Goal: Task Accomplishment & Management: Manage account settings

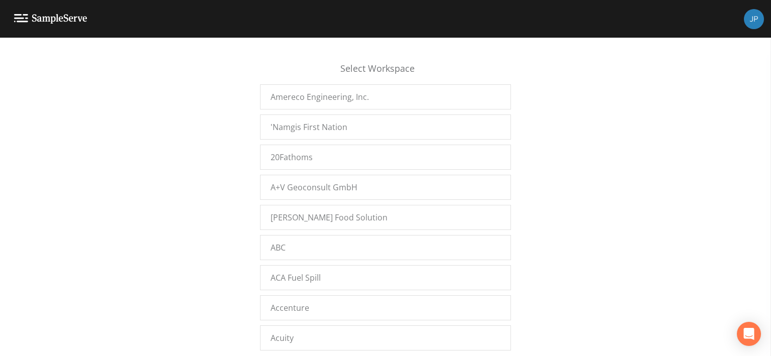
click at [203, 163] on div "Select Workspace Amereco Engineering, Inc. 'Namgis First Nation 20Fathoms A+V G…" at bounding box center [385, 200] width 771 height 306
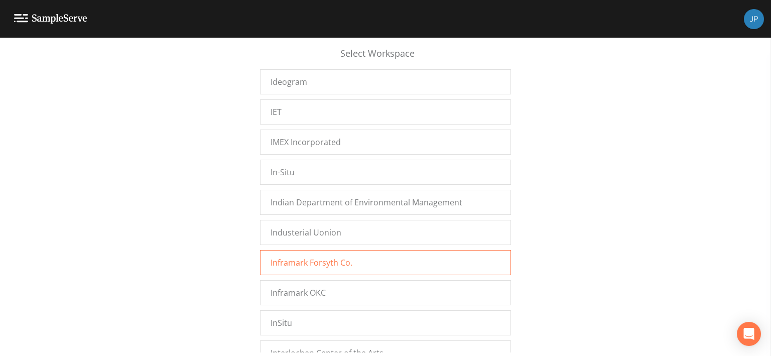
click at [287, 257] on span "Inframark Forsyth Co." at bounding box center [312, 263] width 82 height 12
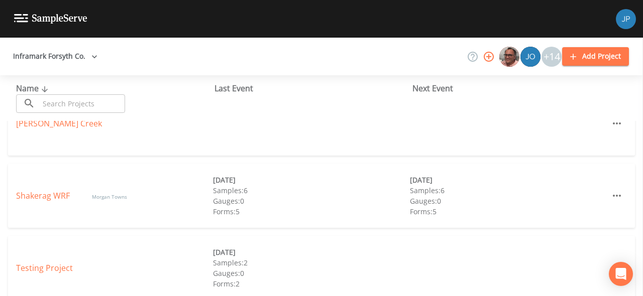
scroll to position [180, 0]
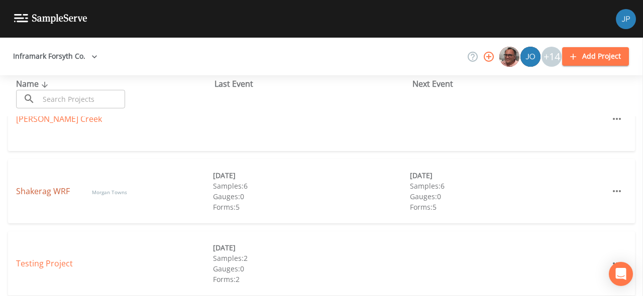
click at [58, 191] on link "Shakerag WRF" at bounding box center [44, 191] width 56 height 11
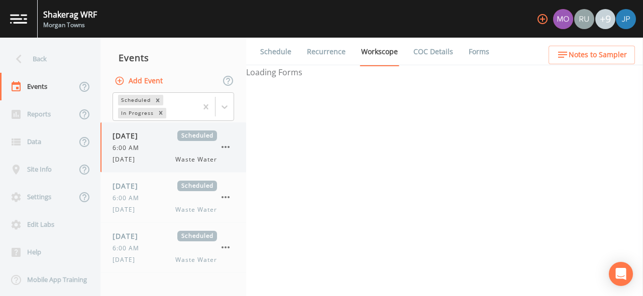
click at [169, 154] on div "07/24/2025 Scheduled 6:00 AM Thursday Waste Water" at bounding box center [164, 148] width 104 height 34
select select "b6a3c313-748b-4795-a028-792ad310bd60"
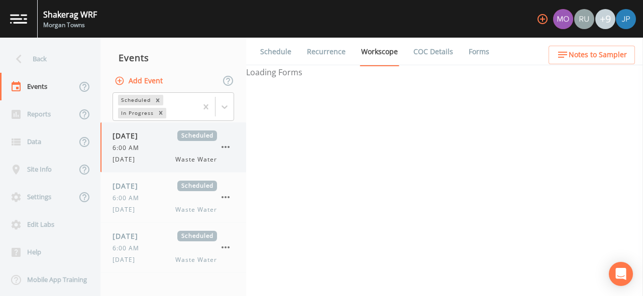
select select "b6a3c313-748b-4795-a028-792ad310bd60"
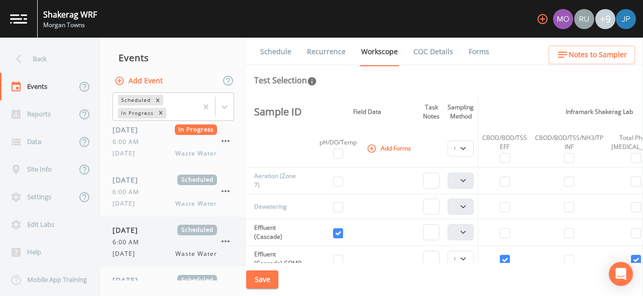
scroll to position [955, 0]
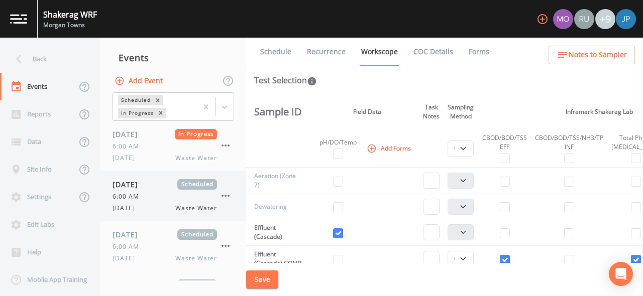
click at [161, 194] on div "6:00 AM" at bounding box center [164, 196] width 104 height 9
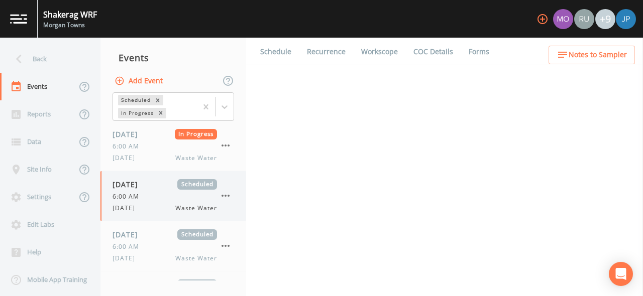
select select "092b3f94-5697-4c94-9891-da161916fdbb"
select select "b6a3c313-748b-4795-a028-792ad310bd60"
select select "092b3f94-5697-4c94-9891-da161916fdbb"
select select "b6a3c313-748b-4795-a028-792ad310bd60"
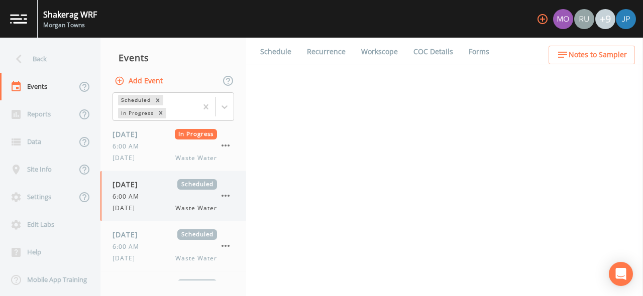
select select "b6a3c313-748b-4795-a028-792ad310bd60"
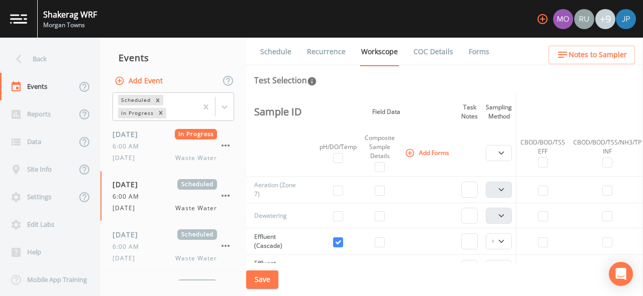
click at [282, 56] on link "Schedule" at bounding box center [276, 52] width 34 height 28
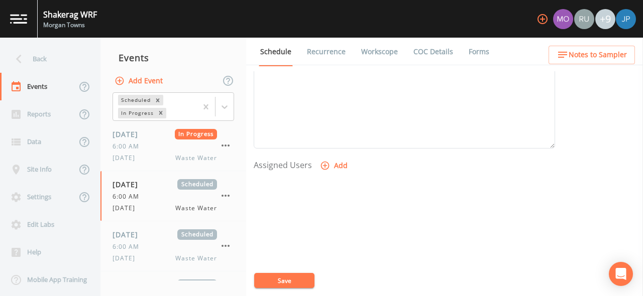
scroll to position [343, 0]
click at [337, 160] on form "Event Name WEDNESDAY Target Sampling Date 2025-09-17 Time (Optional) 06:00:00 E…" at bounding box center [404, 6] width 301 height 557
click at [338, 172] on button "Add" at bounding box center [335, 170] width 34 height 19
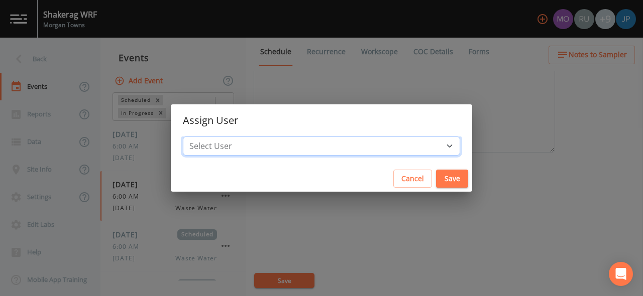
click at [346, 148] on select "Select User [PERSON_NAME] [PERSON_NAME] [PERSON_NAME] Infra [PERSON_NAME] [PERS…" at bounding box center [321, 146] width 277 height 19
click at [393, 182] on button "Cancel" at bounding box center [412, 179] width 39 height 19
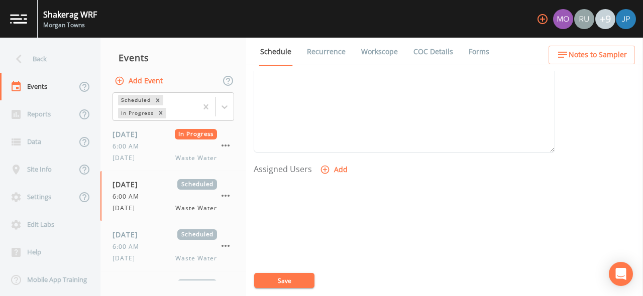
click at [540, 19] on icon "button" at bounding box center [542, 19] width 10 height 10
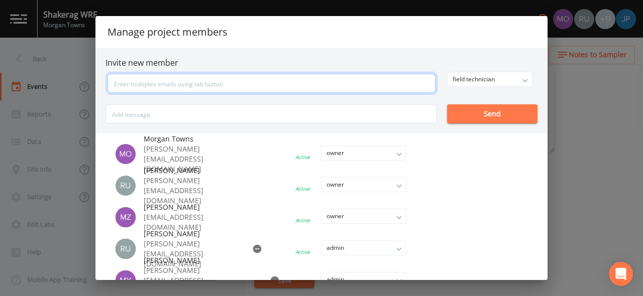
click at [318, 86] on input "text" at bounding box center [271, 83] width 328 height 19
type input "[EMAIL_ADDRESS][DOMAIN_NAME]"
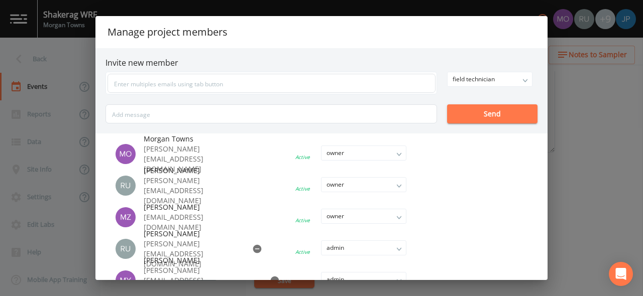
click at [477, 85] on div "field technician" at bounding box center [489, 79] width 84 height 14
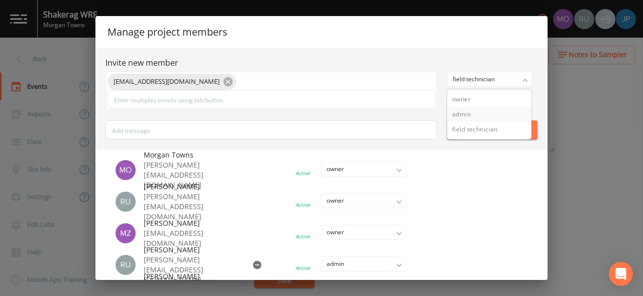
click at [473, 115] on button "admin" at bounding box center [489, 114] width 84 height 15
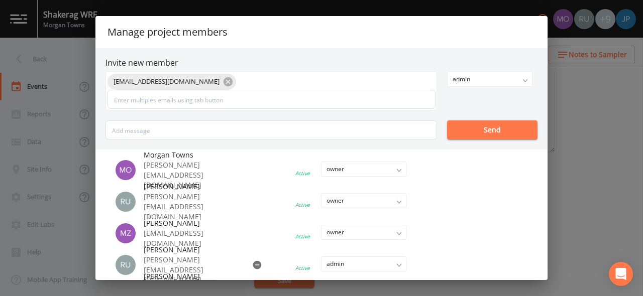
drag, startPoint x: 389, startPoint y: 167, endPoint x: 471, endPoint y: 105, distance: 103.2
click at [471, 105] on div "jpaul+demo@sampleserve.com admin owner admin field technician Send" at bounding box center [321, 106] width 432 height 68
click at [474, 134] on button "Send" at bounding box center [492, 129] width 90 height 19
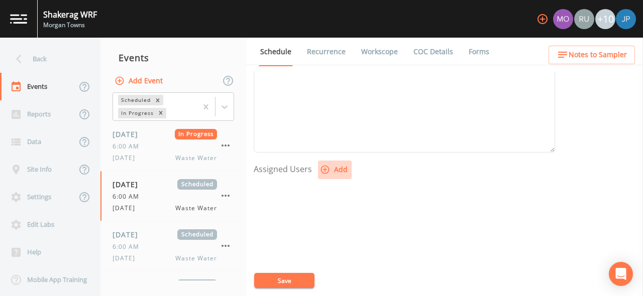
click at [337, 173] on button "Add" at bounding box center [335, 170] width 34 height 19
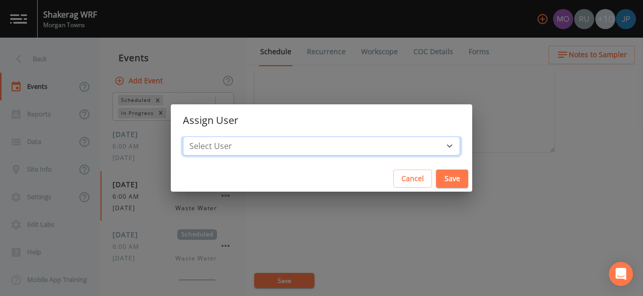
click at [340, 139] on select "Select User Morgan Towns Russell Schindler Myra Zabec Russell Infra Myra Zabec …" at bounding box center [321, 146] width 277 height 19
select select "c3994787-746f-45c8-916e-ec7a28dd24f5"
click at [257, 137] on select "Select User Morgan Towns Russell Schindler Myra Zabec Russell Infra Myra Zabec …" at bounding box center [321, 146] width 277 height 19
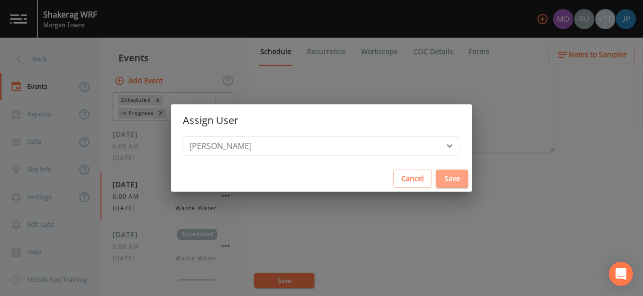
click at [436, 182] on button "Save" at bounding box center [452, 179] width 32 height 19
select select
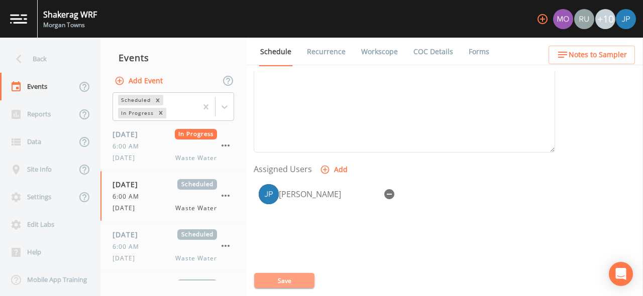
click at [304, 283] on button "Save" at bounding box center [284, 280] width 60 height 15
click at [45, 60] on div "Back" at bounding box center [45, 59] width 90 height 28
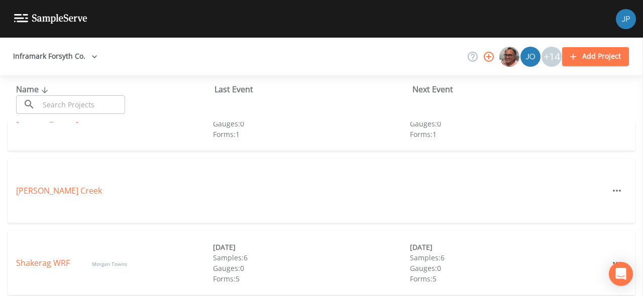
scroll to position [187, 0]
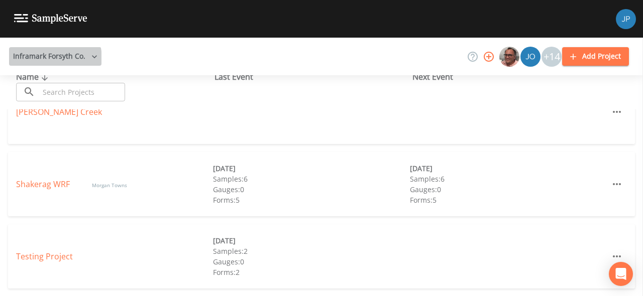
click at [43, 59] on button "Inframark Forsyth Co." at bounding box center [55, 56] width 92 height 19
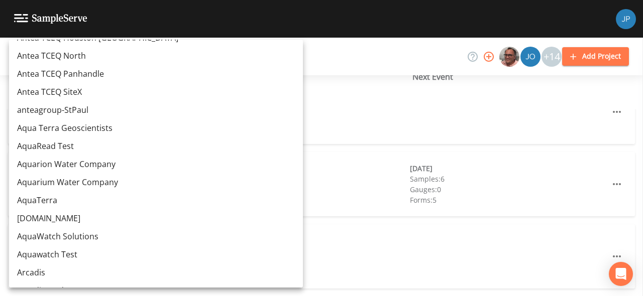
scroll to position [9558, 0]
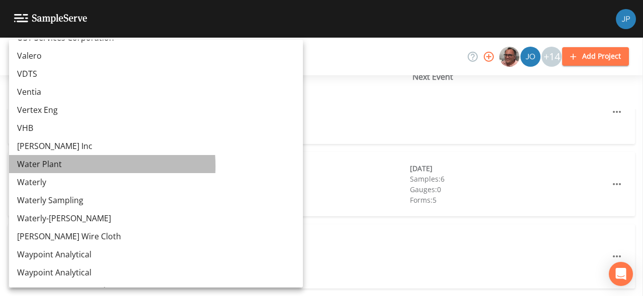
click at [60, 166] on link "Water Plant" at bounding box center [156, 164] width 294 height 18
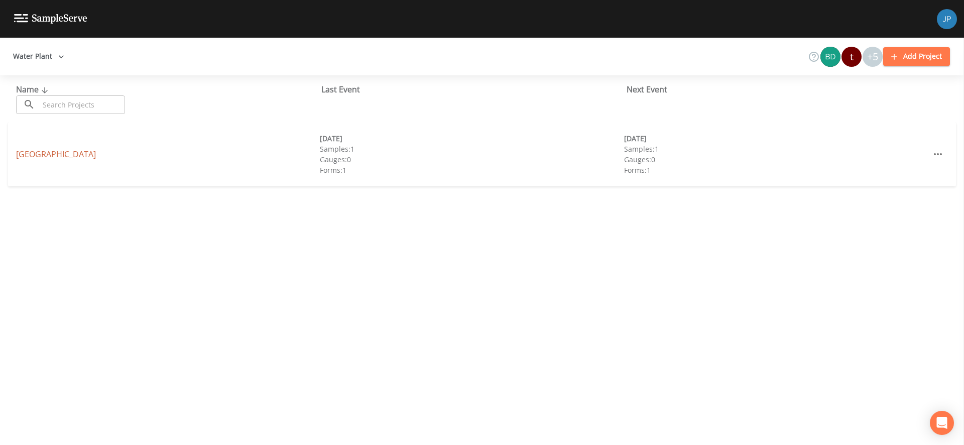
click at [76, 153] on link "[GEOGRAPHIC_DATA]" at bounding box center [56, 154] width 80 height 11
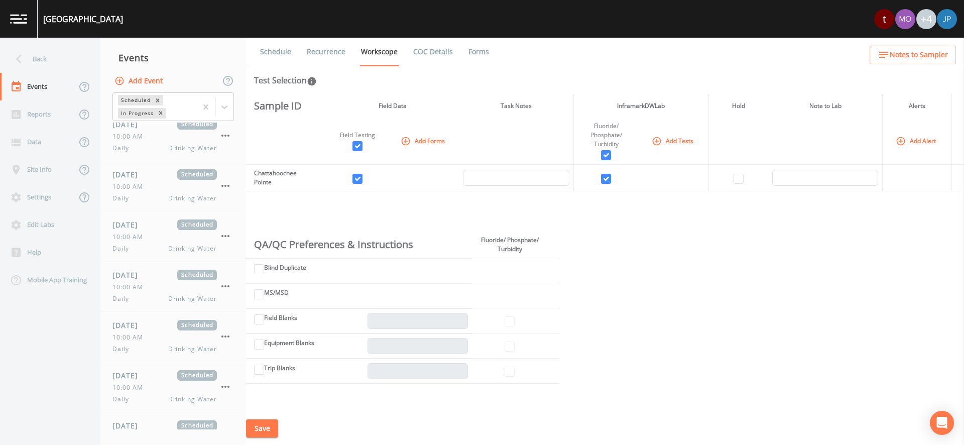
scroll to position [10902, 0]
click at [145, 283] on span "[DATE]" at bounding box center [128, 279] width 33 height 11
click at [317, 52] on link "Recurrence" at bounding box center [326, 52] width 42 height 28
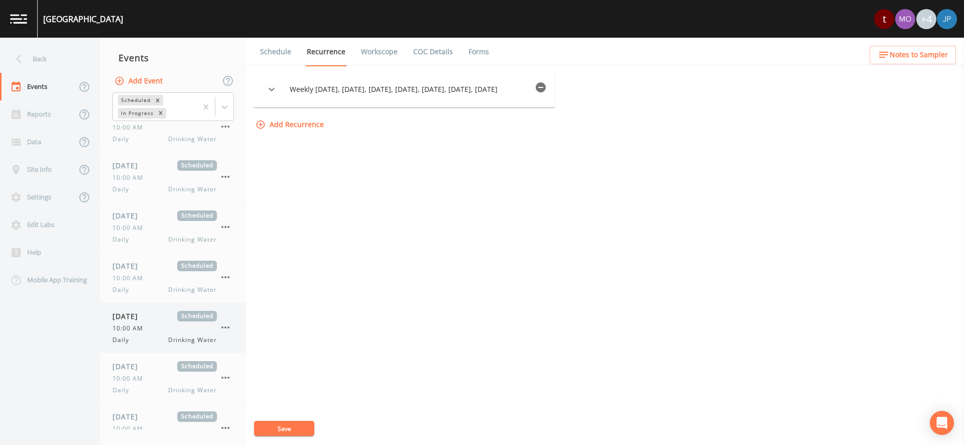
scroll to position [11792, 0]
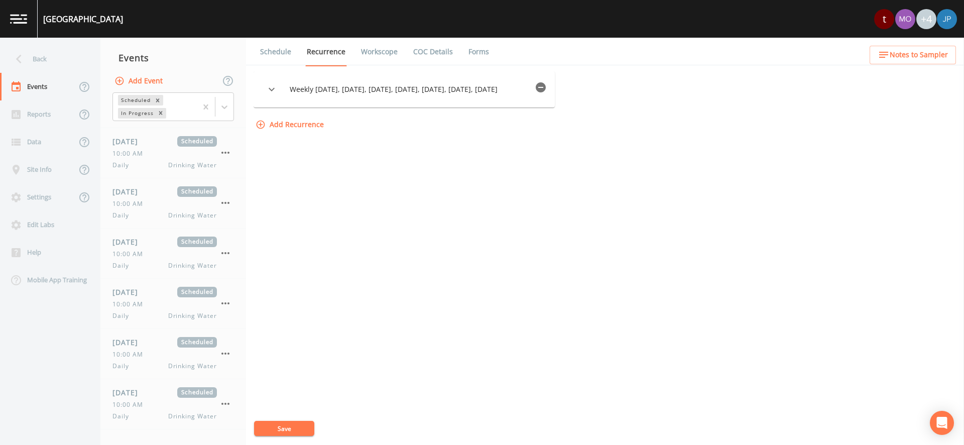
click at [320, 221] on div "Weekly on Monday, Tuesday, Wednesday, Thursday, Friday, Saturday, Sunday Option…" at bounding box center [605, 258] width 703 height 374
click at [324, 175] on div "Weekly on Monday, Tuesday, Wednesday, Thursday, Friday, Saturday, Sunday Option…" at bounding box center [605, 258] width 703 height 374
click at [47, 61] on div "Back" at bounding box center [45, 59] width 90 height 28
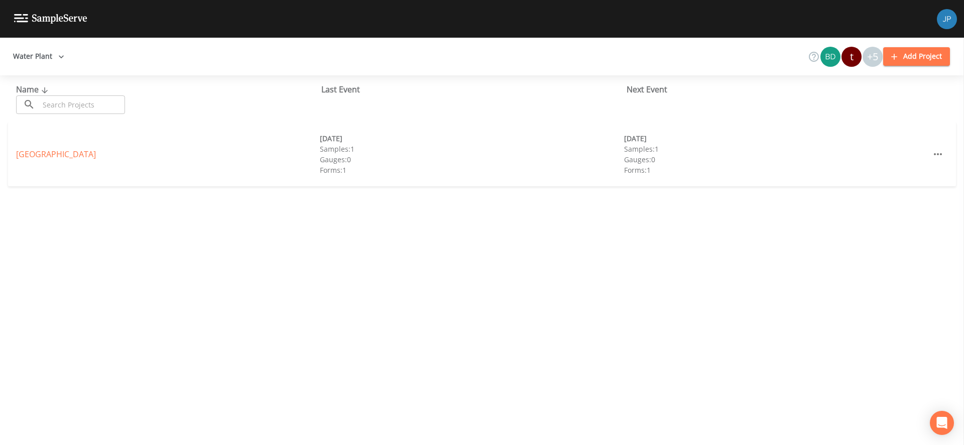
click at [46, 57] on button "Water Plant" at bounding box center [38, 56] width 59 height 19
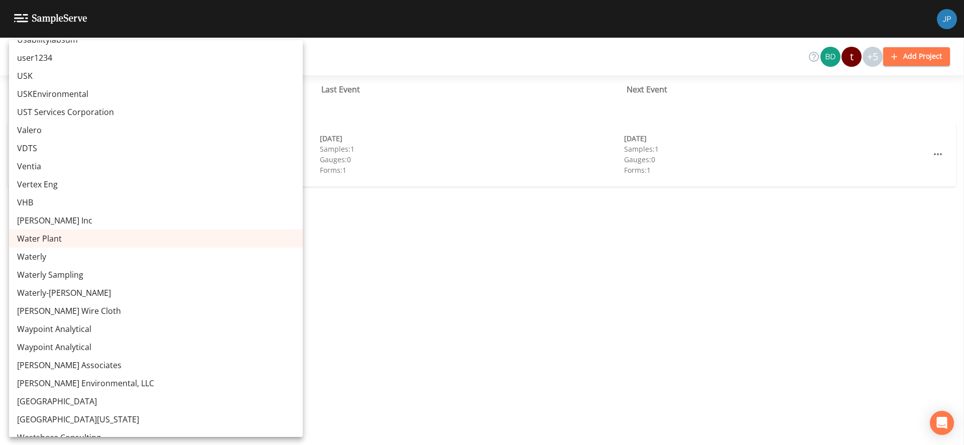
scroll to position [4387, 0]
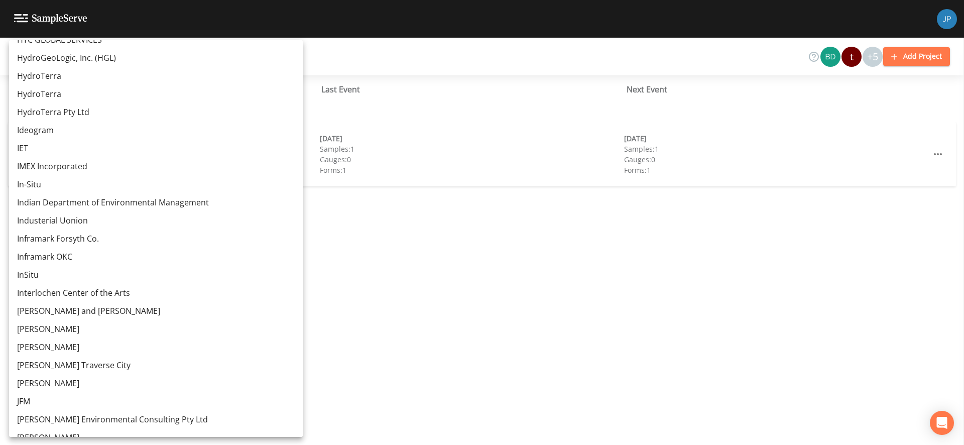
click at [89, 245] on link "Inframark Forsyth Co." at bounding box center [156, 238] width 294 height 18
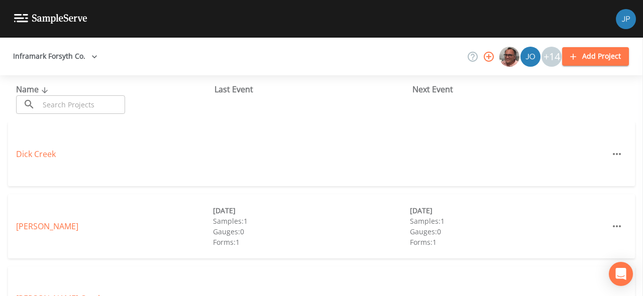
click at [486, 56] on icon "button" at bounding box center [488, 57] width 12 height 12
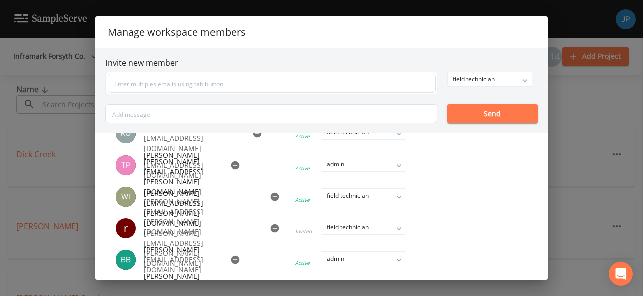
scroll to position [310, 0]
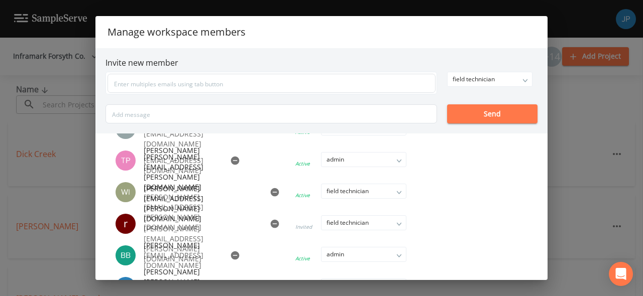
click at [258, 224] on li at bounding box center [343, 224] width 171 height 22
click at [578, 108] on div "Manage workspace members Invite new member field technician owner admin field t…" at bounding box center [321, 148] width 643 height 296
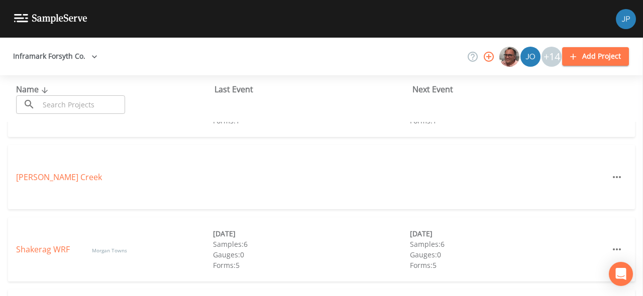
scroll to position [130, 0]
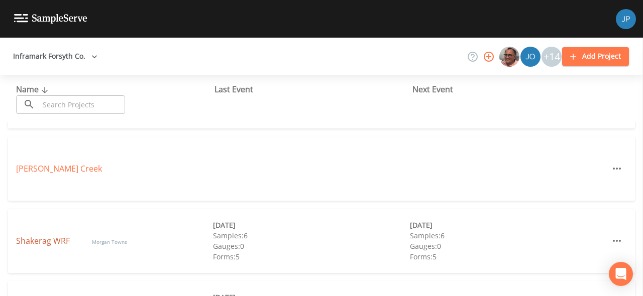
click at [32, 239] on link "Shakerag WRF" at bounding box center [44, 240] width 56 height 11
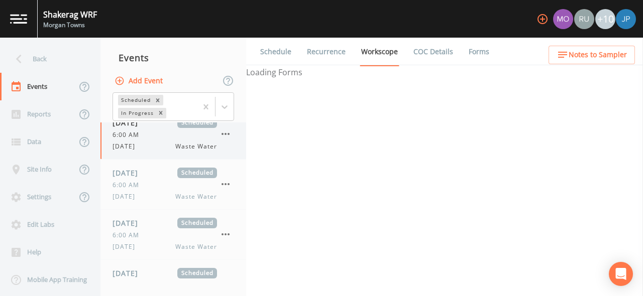
select select "b6a3c313-748b-4795-a028-792ad310bd60"
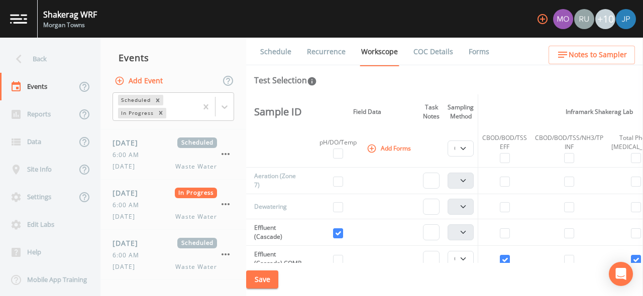
scroll to position [910, 0]
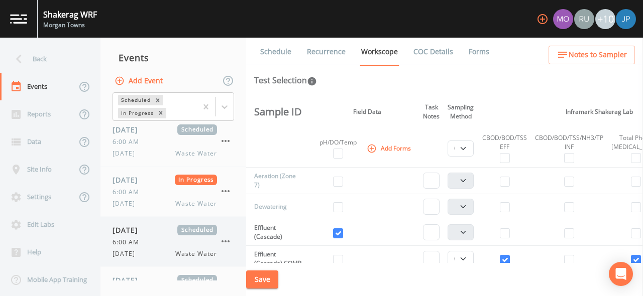
click at [167, 235] on div "[DATE] Scheduled 6:00 AM [DATE] Waste Water" at bounding box center [164, 242] width 104 height 34
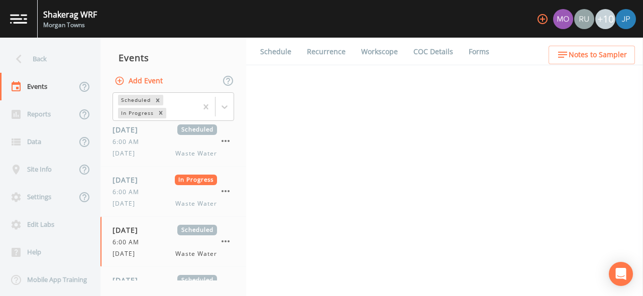
select select "092b3f94-5697-4c94-9891-da161916fdbb"
select select "b6a3c313-748b-4795-a028-792ad310bd60"
select select "092b3f94-5697-4c94-9891-da161916fdbb"
select select "b6a3c313-748b-4795-a028-792ad310bd60"
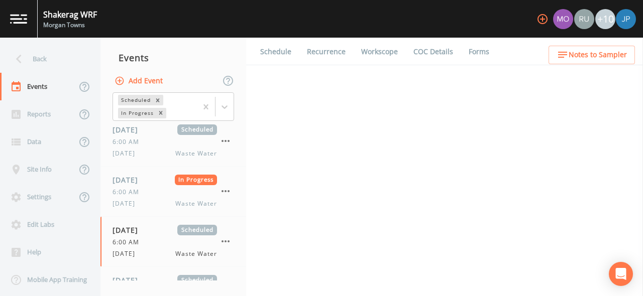
select select "b6a3c313-748b-4795-a028-792ad310bd60"
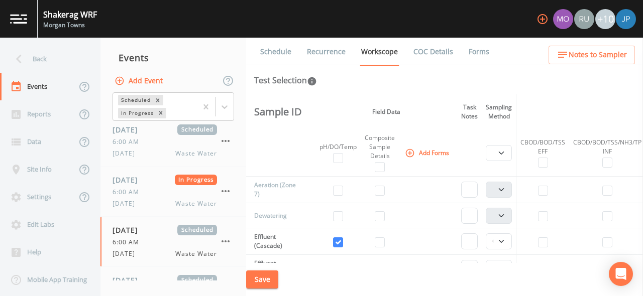
click at [281, 49] on link "Schedule" at bounding box center [276, 52] width 34 height 28
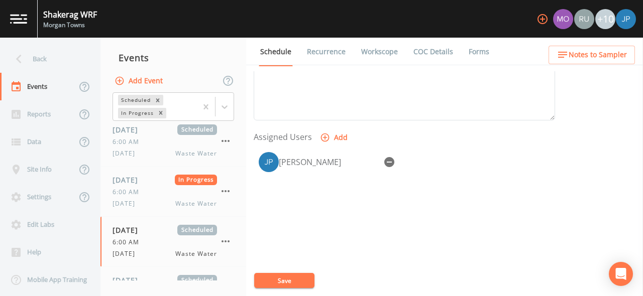
scroll to position [380, 0]
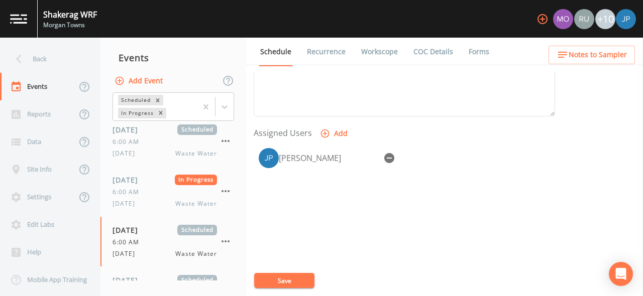
click at [343, 134] on button "Add" at bounding box center [335, 134] width 34 height 19
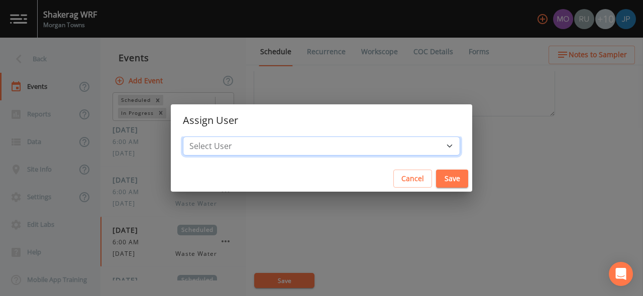
click at [341, 143] on select "Select User Morgan Towns Russell Schindler Myra Zabec Russell Infra Myra Zabec …" at bounding box center [321, 146] width 277 height 19
select select "0bcaf34a-8941-4e84-8932-e92a50cb5b96"
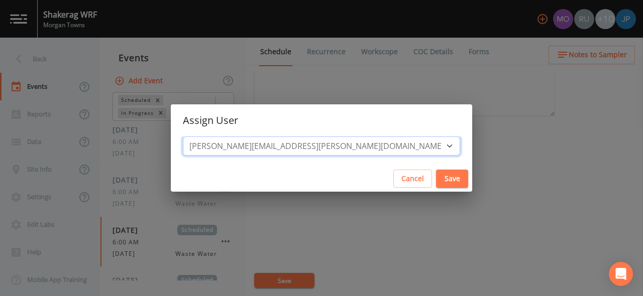
click at [257, 137] on select "Select User Morgan Towns Russell Schindler Myra Zabec Russell Infra Myra Zabec …" at bounding box center [321, 146] width 277 height 19
click at [292, 147] on select "Select User Morgan Towns Russell Schindler Myra Zabec Russell Infra Myra Zabec …" at bounding box center [321, 146] width 277 height 19
click at [257, 137] on select "Select User Morgan Towns Russell Schindler Myra Zabec Russell Infra Myra Zabec …" at bounding box center [321, 146] width 277 height 19
click at [290, 175] on div "Cancel Save" at bounding box center [321, 179] width 301 height 27
click at [436, 183] on button "Save" at bounding box center [452, 179] width 32 height 19
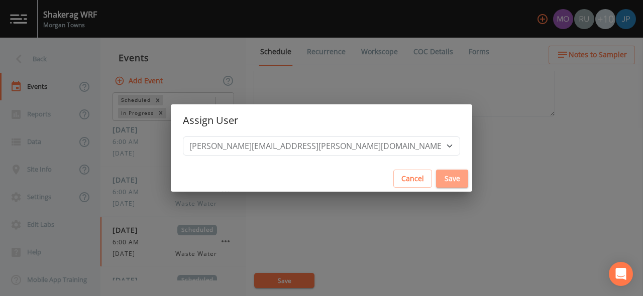
select select
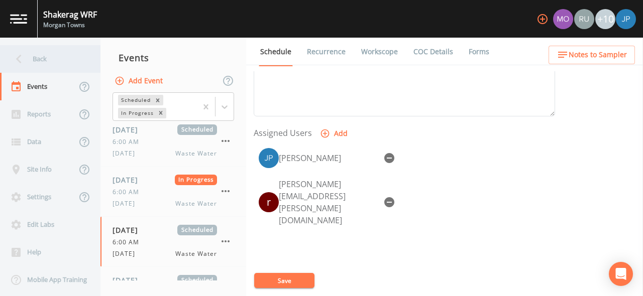
click at [61, 58] on div "Back" at bounding box center [45, 59] width 90 height 28
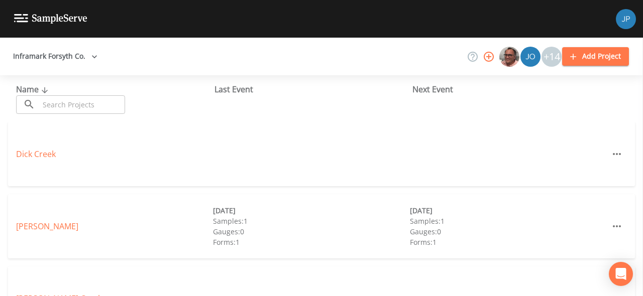
click at [493, 57] on icon "button" at bounding box center [488, 57] width 10 height 10
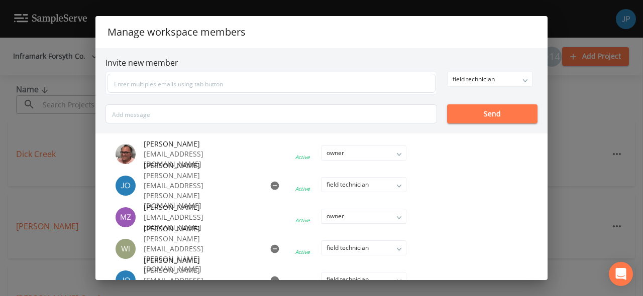
click at [61, 190] on div "Manage workspace members Invite new member field technician owner admin field t…" at bounding box center [321, 148] width 643 height 296
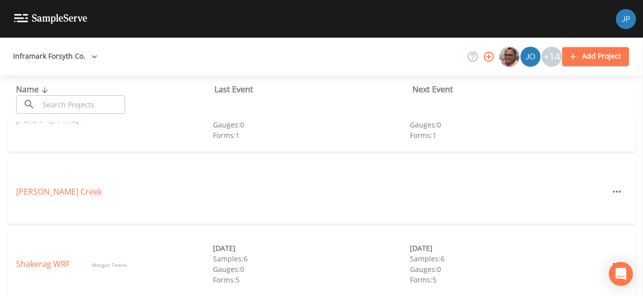
scroll to position [131, 0]
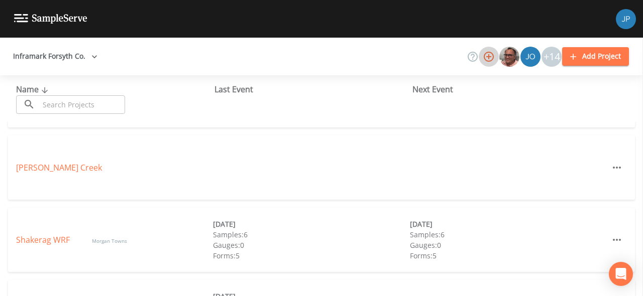
click at [490, 56] on icon "button" at bounding box center [488, 57] width 10 height 10
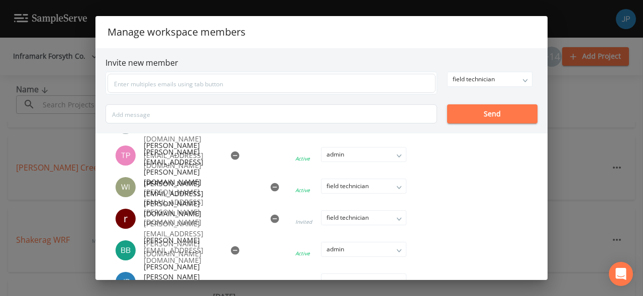
scroll to position [319, 0]
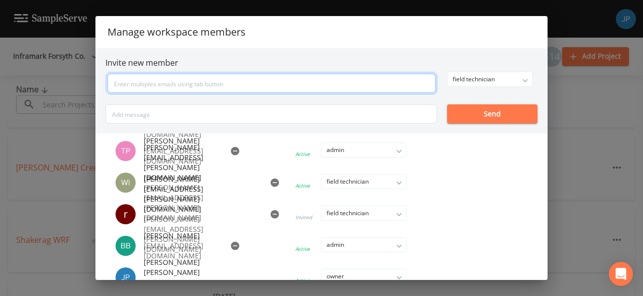
click at [284, 84] on input "text" at bounding box center [271, 83] width 328 height 19
type input "rking@inframark.com"
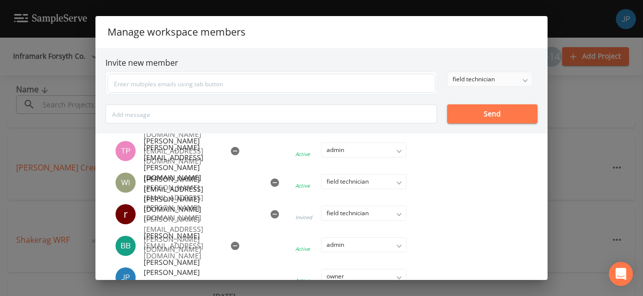
click at [479, 76] on div "field technician" at bounding box center [489, 79] width 84 height 14
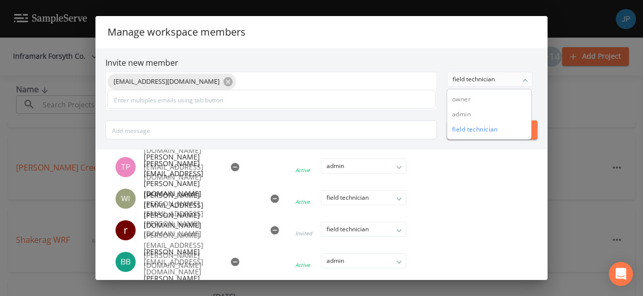
click at [472, 132] on button "field technician" at bounding box center [489, 129] width 84 height 15
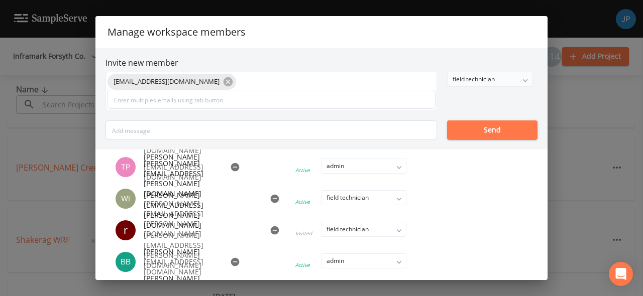
click at [472, 110] on div "rking@inframark.com field technician owner admin field technician Send" at bounding box center [321, 106] width 432 height 68
click at [475, 129] on button "Send" at bounding box center [492, 129] width 90 height 19
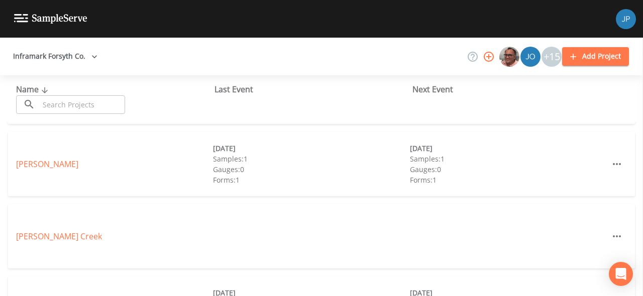
scroll to position [0, 0]
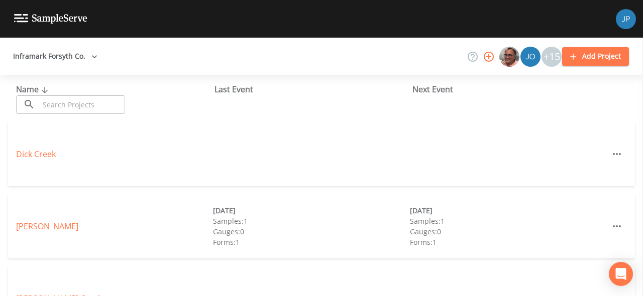
click at [489, 52] on icon "button" at bounding box center [488, 57] width 10 height 10
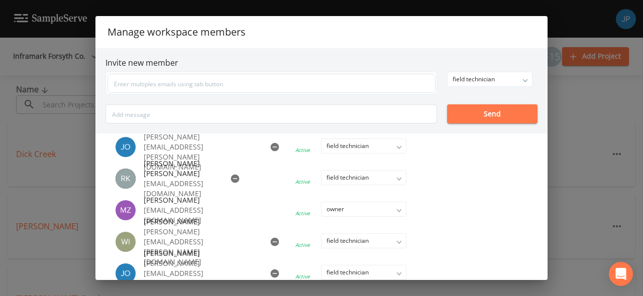
scroll to position [47, 0]
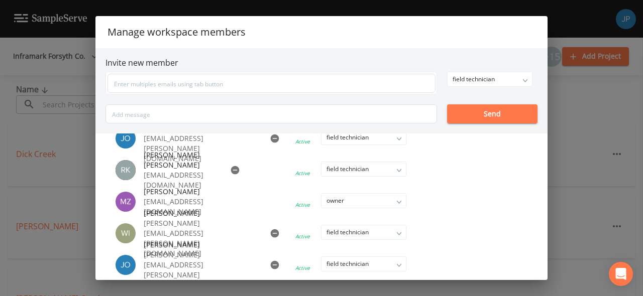
click at [62, 125] on div "Manage workspace members Invite new member field technician owner admin field t…" at bounding box center [321, 148] width 643 height 296
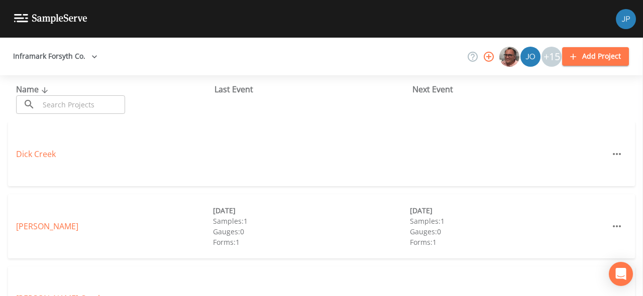
click at [494, 55] on icon "button" at bounding box center [488, 57] width 12 height 12
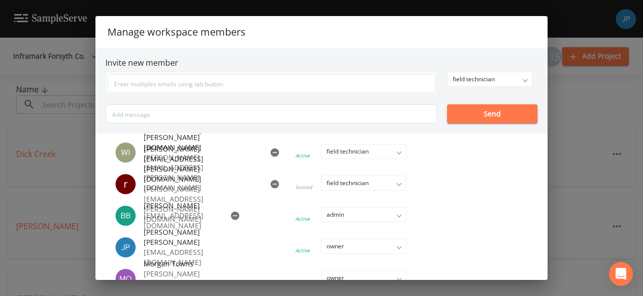
scroll to position [386, 0]
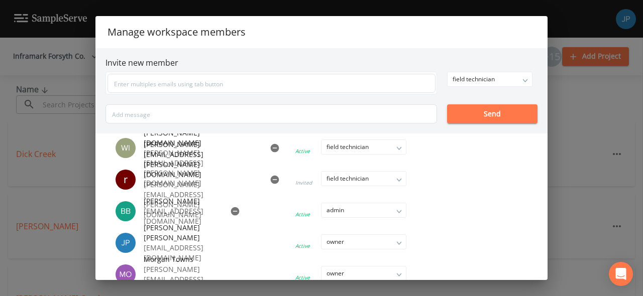
click at [65, 76] on div "Manage workspace members Invite new member field technician owner admin field t…" at bounding box center [321, 148] width 643 height 296
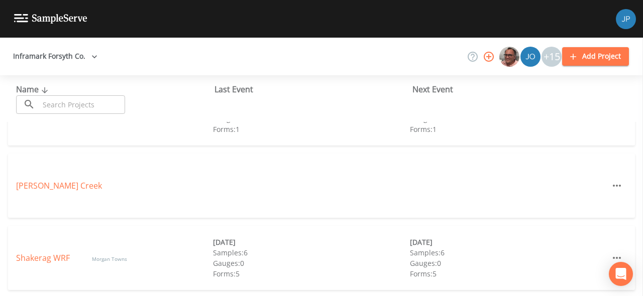
scroll to position [187, 0]
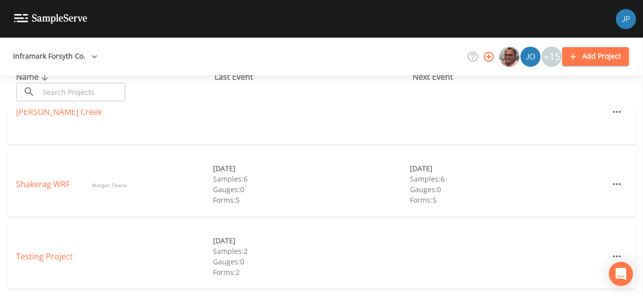
click at [48, 56] on button "Inframark Forsyth Co." at bounding box center [55, 56] width 92 height 19
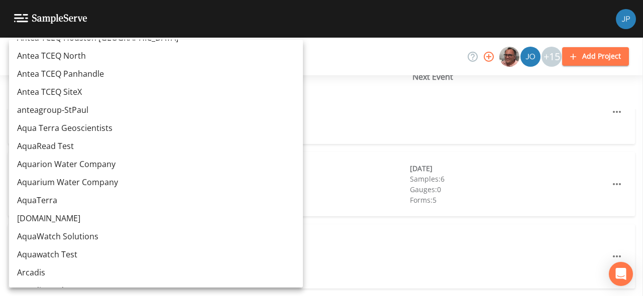
scroll to position [9558, 0]
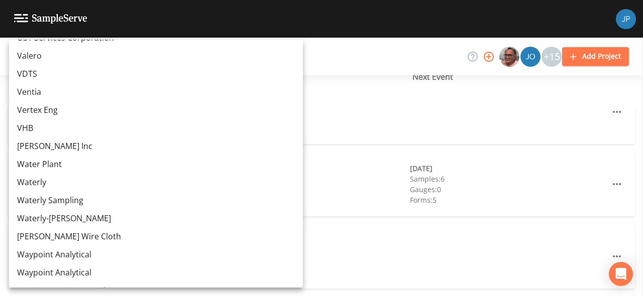
click at [37, 161] on link "Water Plant" at bounding box center [156, 164] width 294 height 18
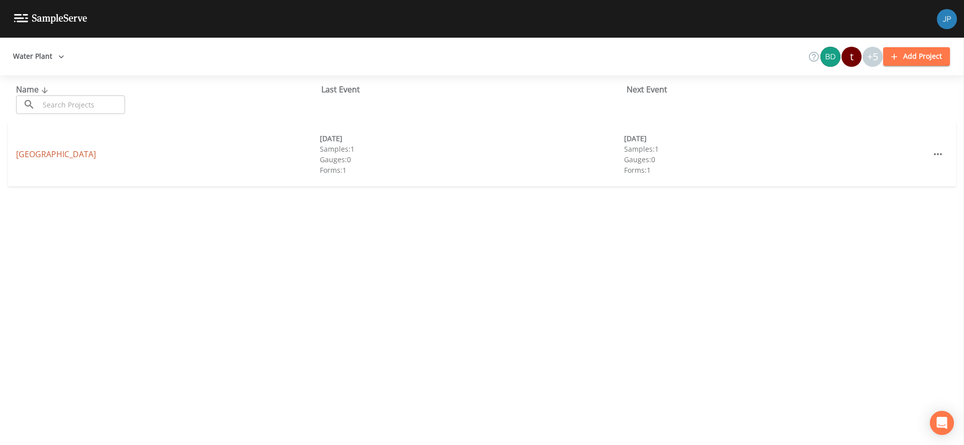
click at [90, 156] on link "Forsyth County Water Plant" at bounding box center [56, 154] width 80 height 11
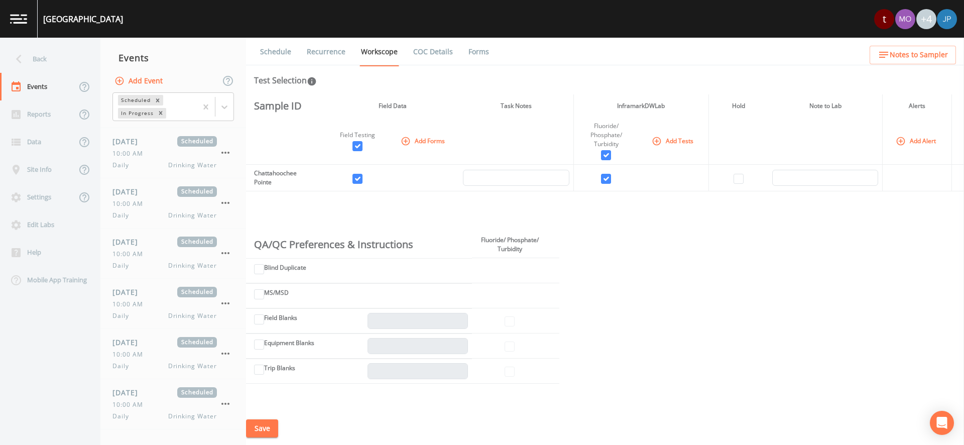
click at [327, 48] on link "Recurrence" at bounding box center [326, 52] width 42 height 28
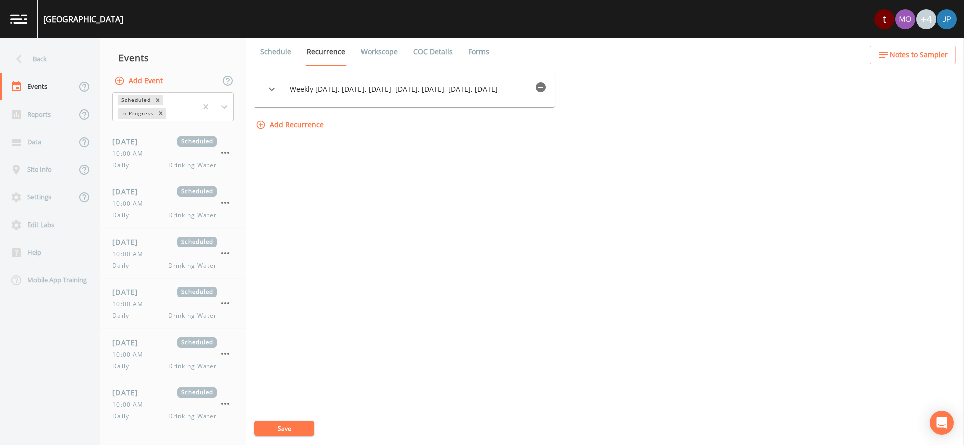
click at [367, 57] on link "Workscope" at bounding box center [379, 52] width 40 height 28
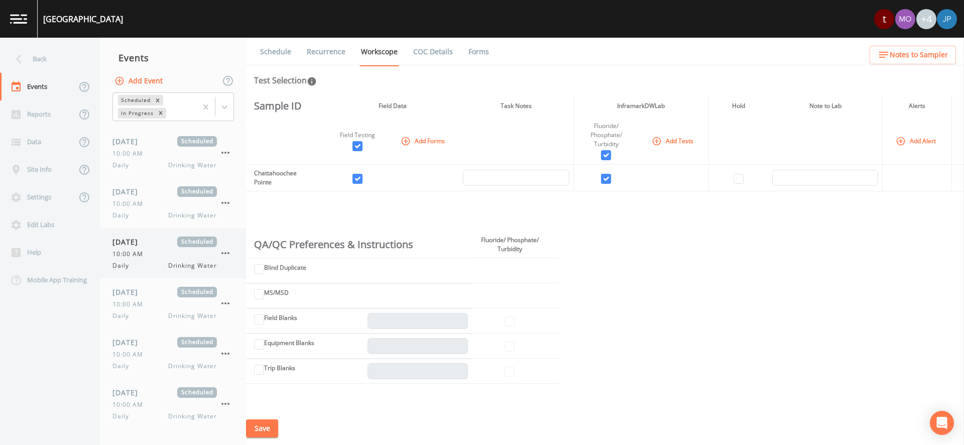
click at [178, 245] on span "Scheduled" at bounding box center [197, 241] width 40 height 11
click at [414, 140] on button "Add Forms" at bounding box center [424, 141] width 50 height 17
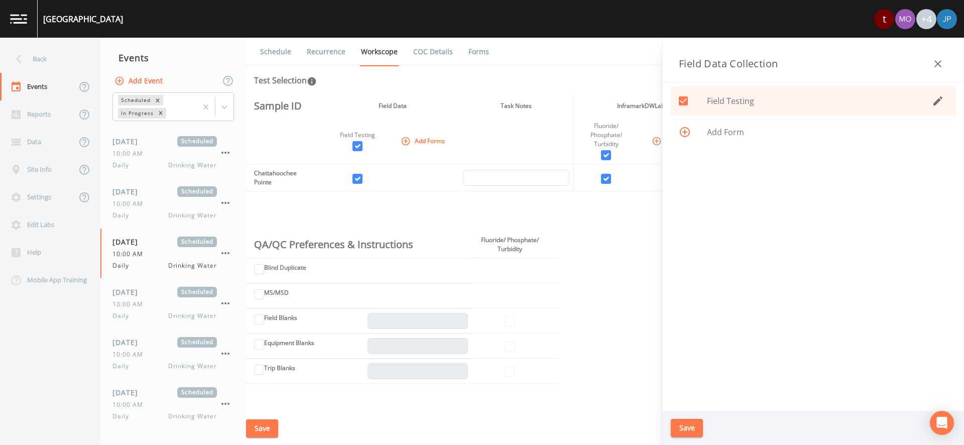
click at [936, 104] on icon "button" at bounding box center [938, 101] width 12 height 12
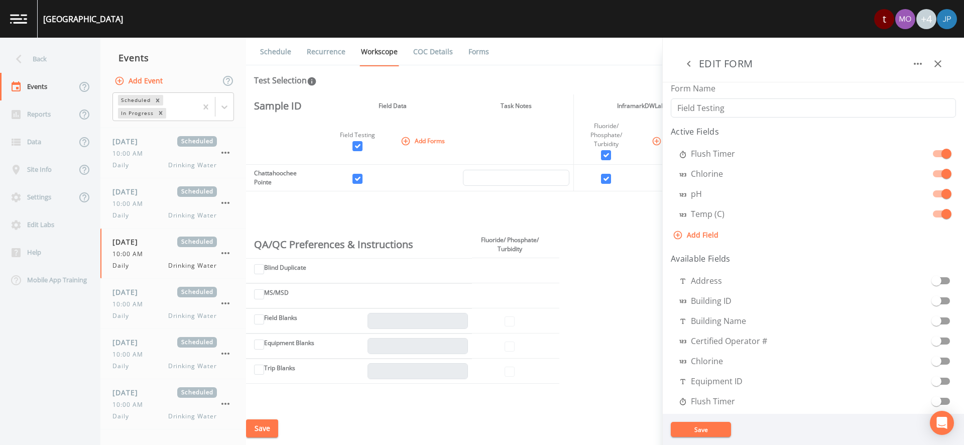
click at [942, 60] on icon "button" at bounding box center [938, 64] width 12 height 12
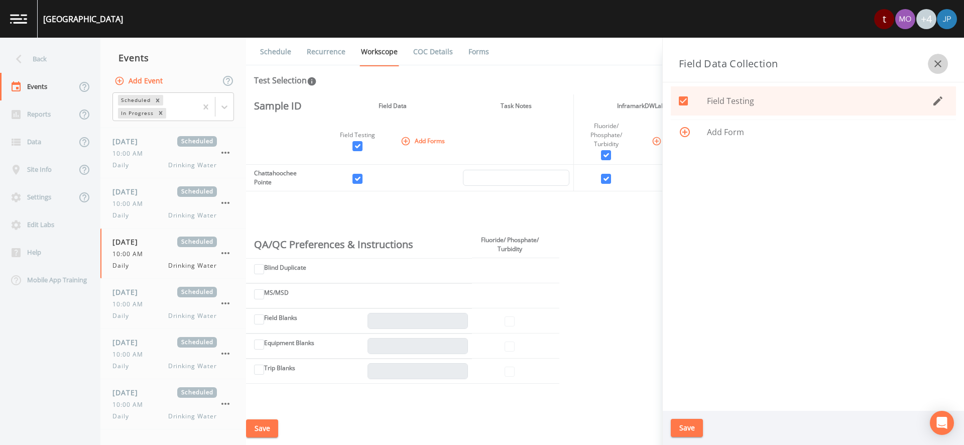
click at [942, 60] on icon "button" at bounding box center [938, 64] width 12 height 12
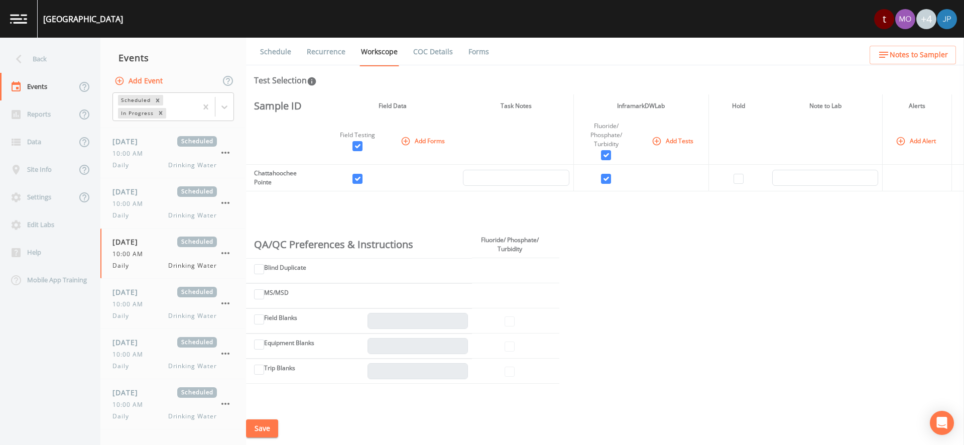
click at [805, 250] on div "Sample ID Field Data Task Notes InframarkDWLab Hold Note to Lab Alerts Field Te…" at bounding box center [605, 252] width 718 height 317
click at [177, 72] on div "Add Event" at bounding box center [173, 80] width 146 height 21
click at [178, 72] on div "Add Event" at bounding box center [173, 80] width 146 height 21
click at [418, 210] on div "Sample ID Field Data Task Notes InframarkDWLab Hold Note to Lab Alerts Field Te…" at bounding box center [605, 252] width 718 height 317
click at [43, 57] on div "Back" at bounding box center [45, 59] width 90 height 28
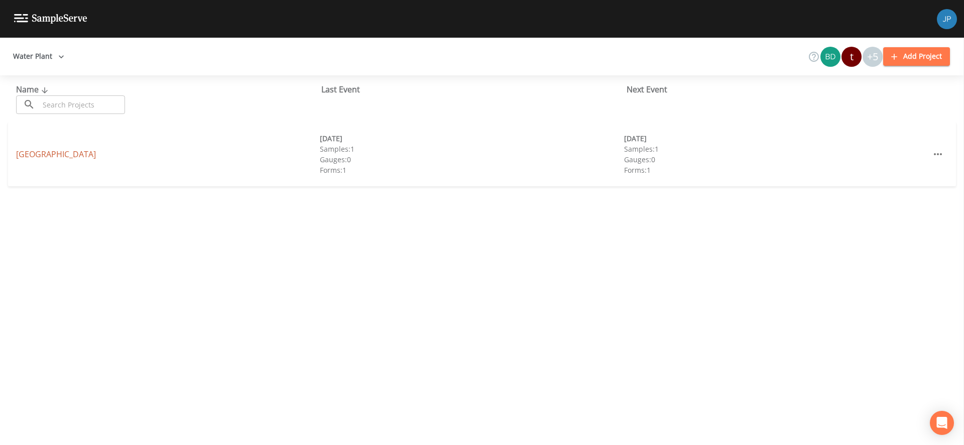
click at [89, 155] on link "Forsyth County Water Plant" at bounding box center [56, 154] width 80 height 11
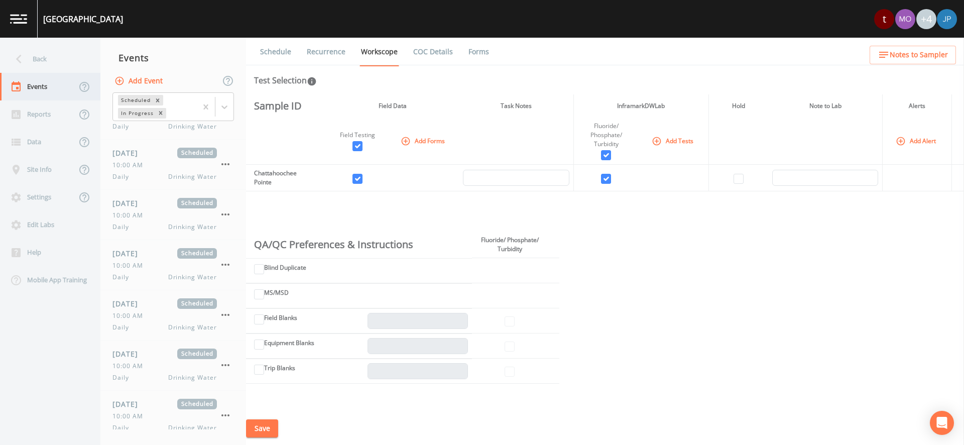
scroll to position [11792, 0]
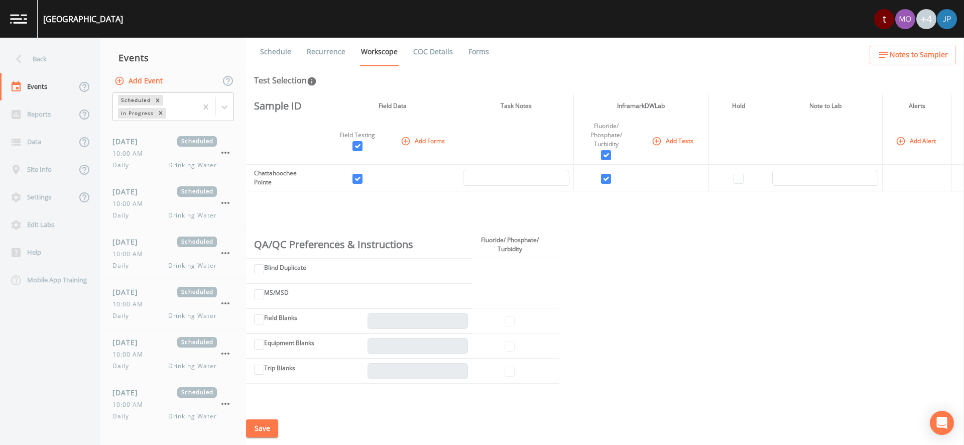
click at [325, 196] on div "Sample ID Field Data Task Notes InframarkDWLab Hold Note to Lab Alerts Field Te…" at bounding box center [605, 252] width 718 height 317
click at [332, 49] on link "Recurrence" at bounding box center [326, 52] width 42 height 28
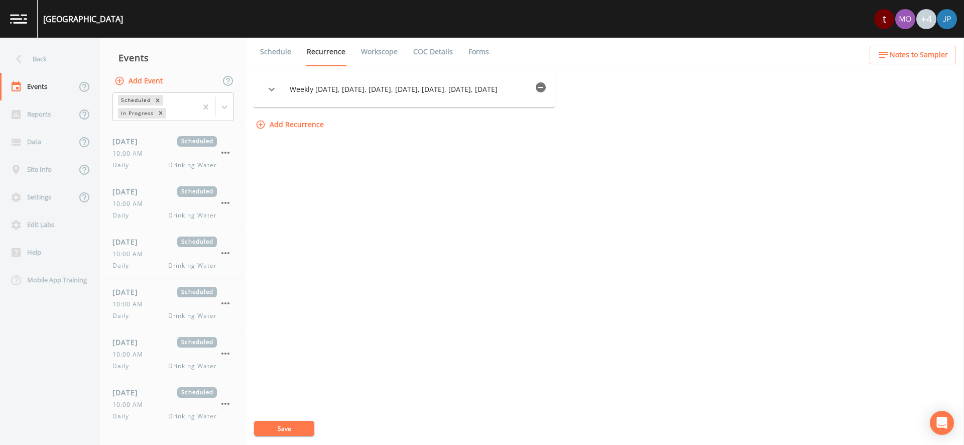
click at [729, 32] on div "Forsyth County Water Plant t +4" at bounding box center [482, 19] width 964 height 38
click at [48, 66] on div "Back" at bounding box center [45, 59] width 90 height 28
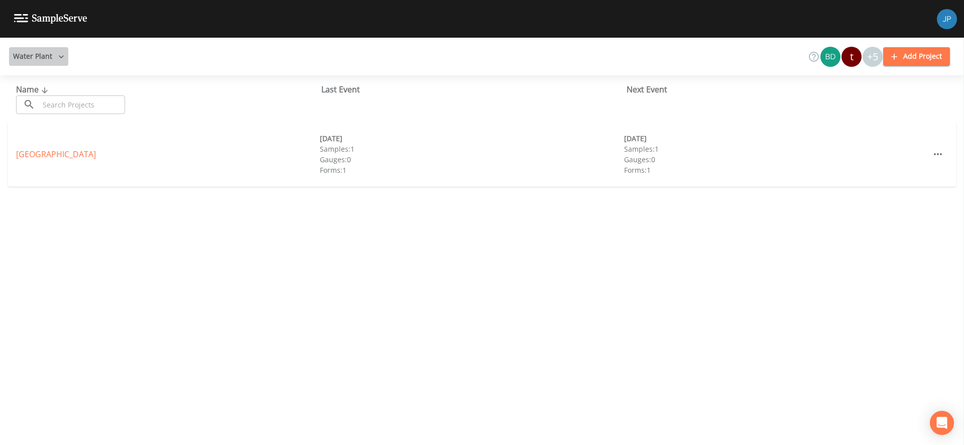
click at [44, 62] on button "Water Plant" at bounding box center [38, 56] width 59 height 19
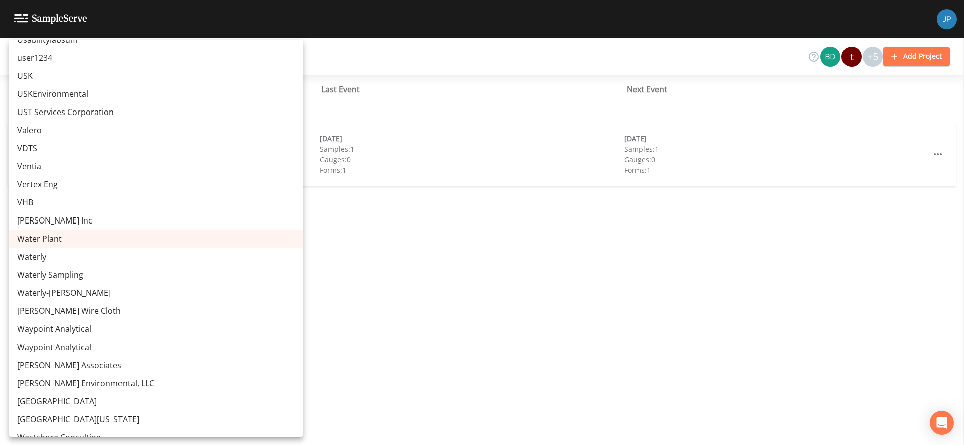
scroll to position [4387, 0]
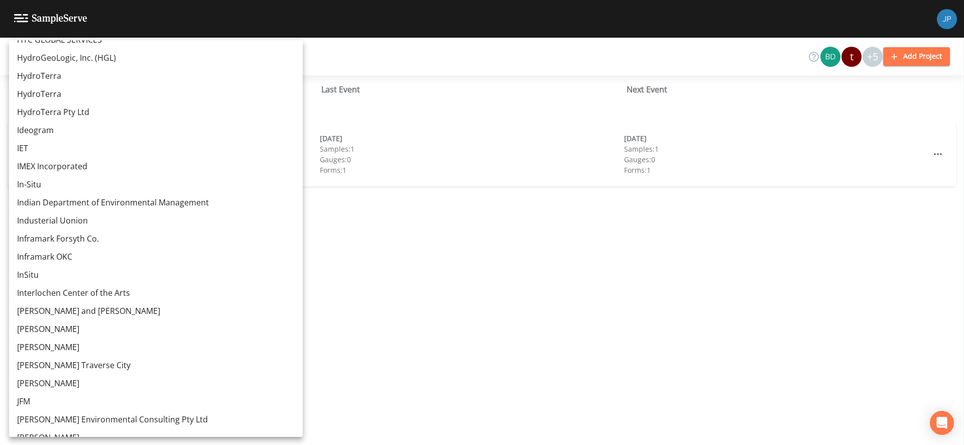
click at [82, 239] on link "Inframark Forsyth Co." at bounding box center [156, 238] width 294 height 18
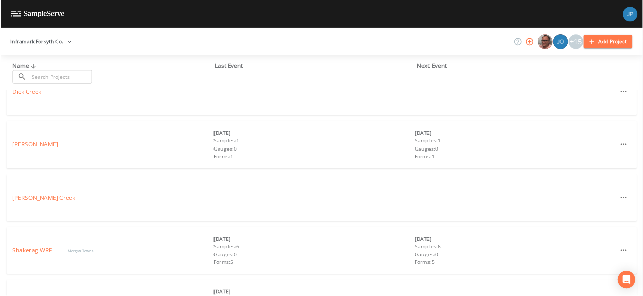
scroll to position [46, 0]
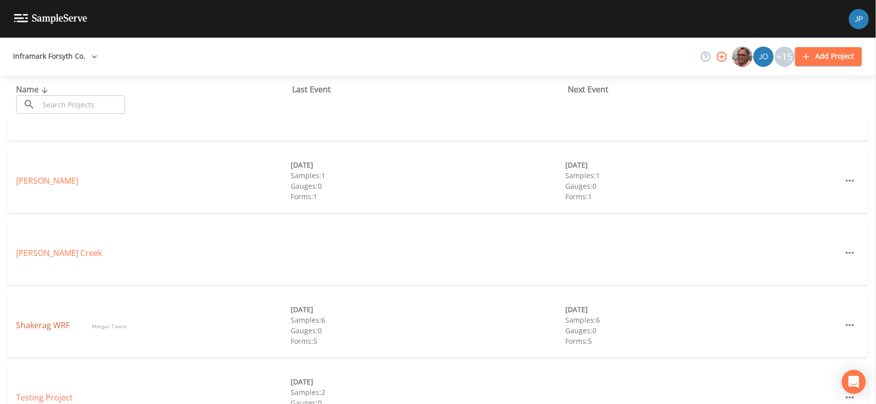
click at [49, 296] on link "Shakerag WRF" at bounding box center [44, 325] width 56 height 11
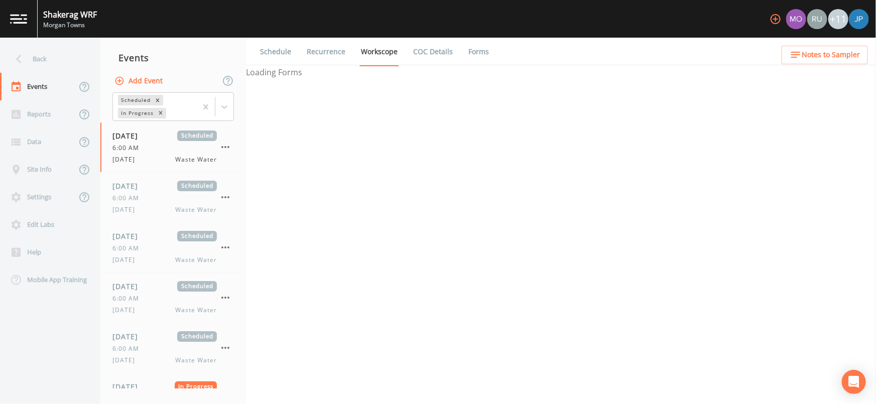
select select "b6a3c313-748b-4795-a028-792ad310bd60"
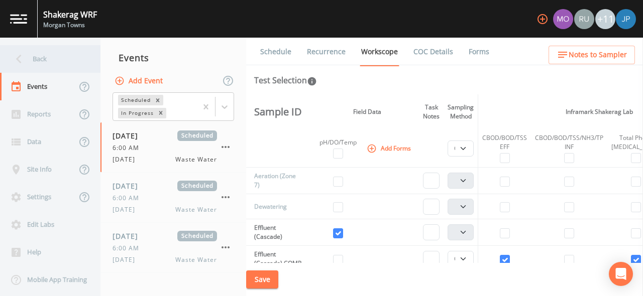
click at [38, 67] on div "Back" at bounding box center [45, 59] width 90 height 28
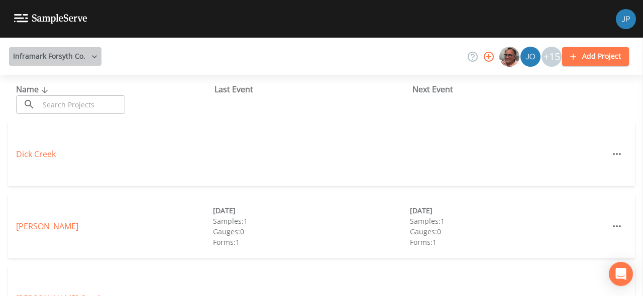
click at [71, 57] on button "Inframark Forsyth Co." at bounding box center [55, 56] width 92 height 19
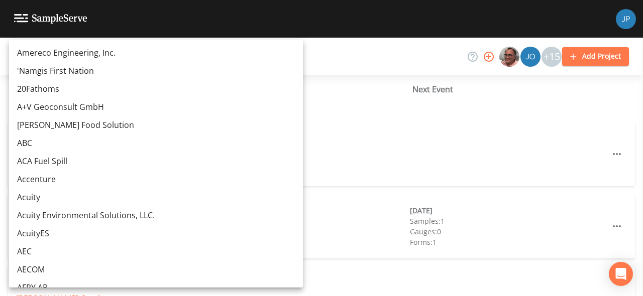
scroll to position [4461, 0]
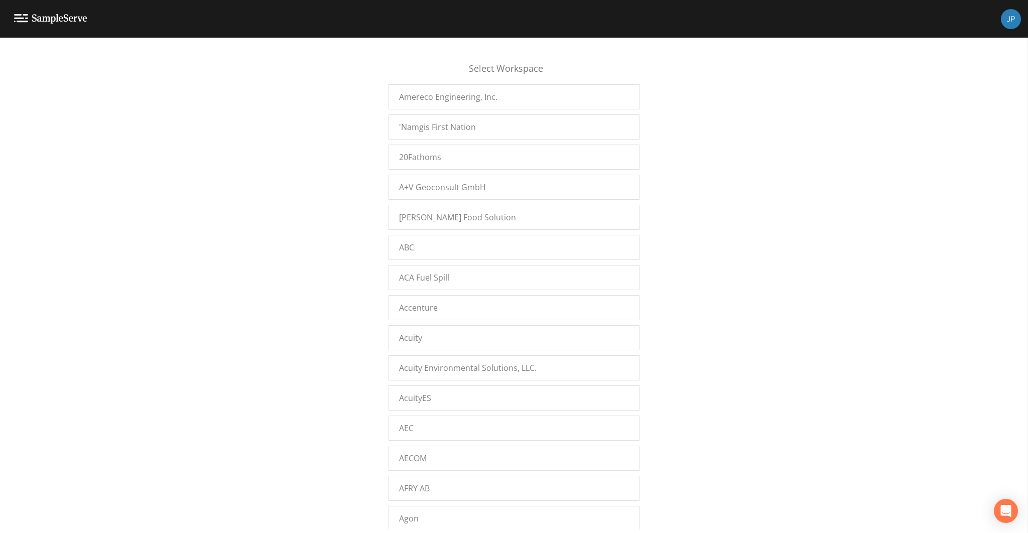
click at [175, 110] on div "Select Workspace Amereco Engineering, Inc. 'Namgis First Nation 20Fathoms A+V G…" at bounding box center [514, 288] width 1028 height 483
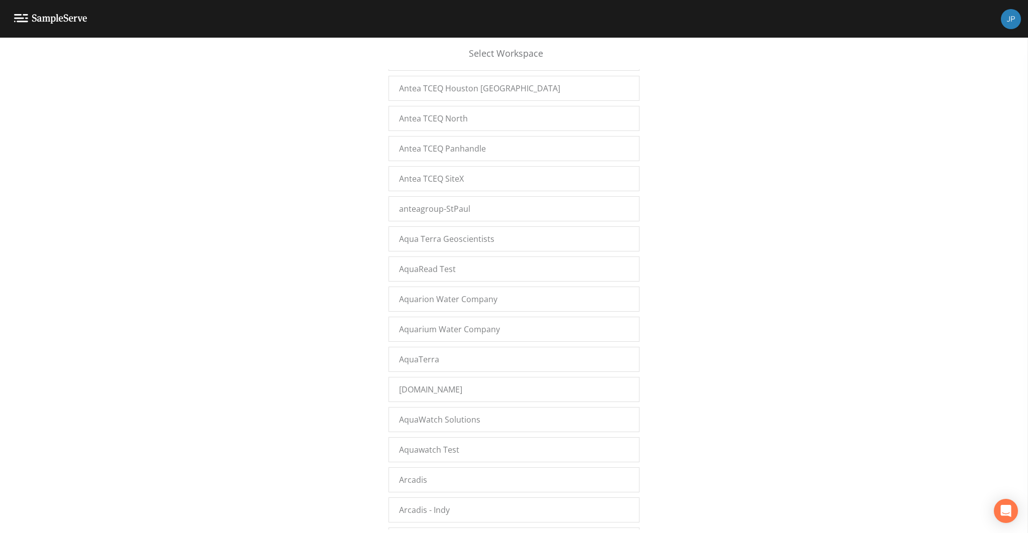
scroll to position [15816, 0]
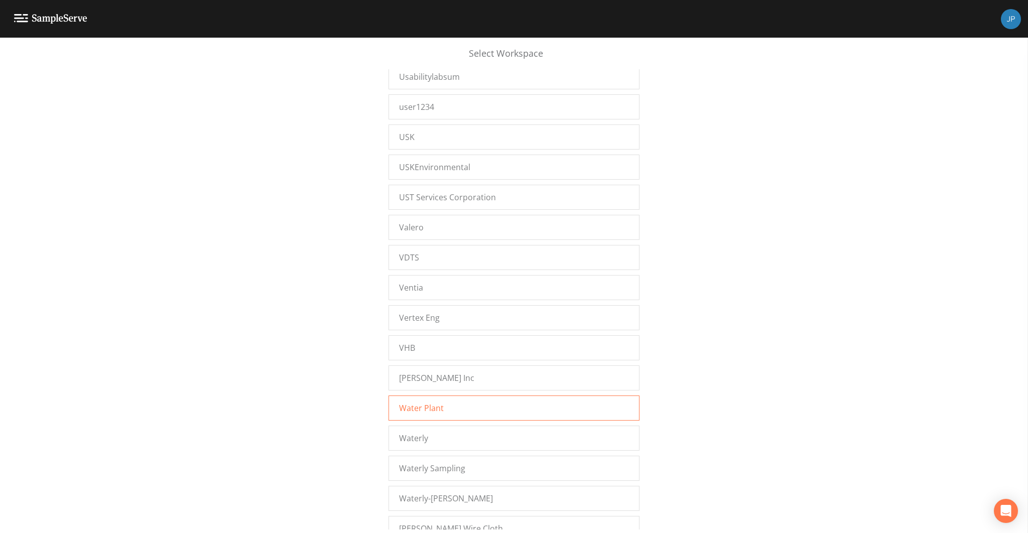
click at [429, 402] on span "Water Plant" at bounding box center [421, 408] width 45 height 12
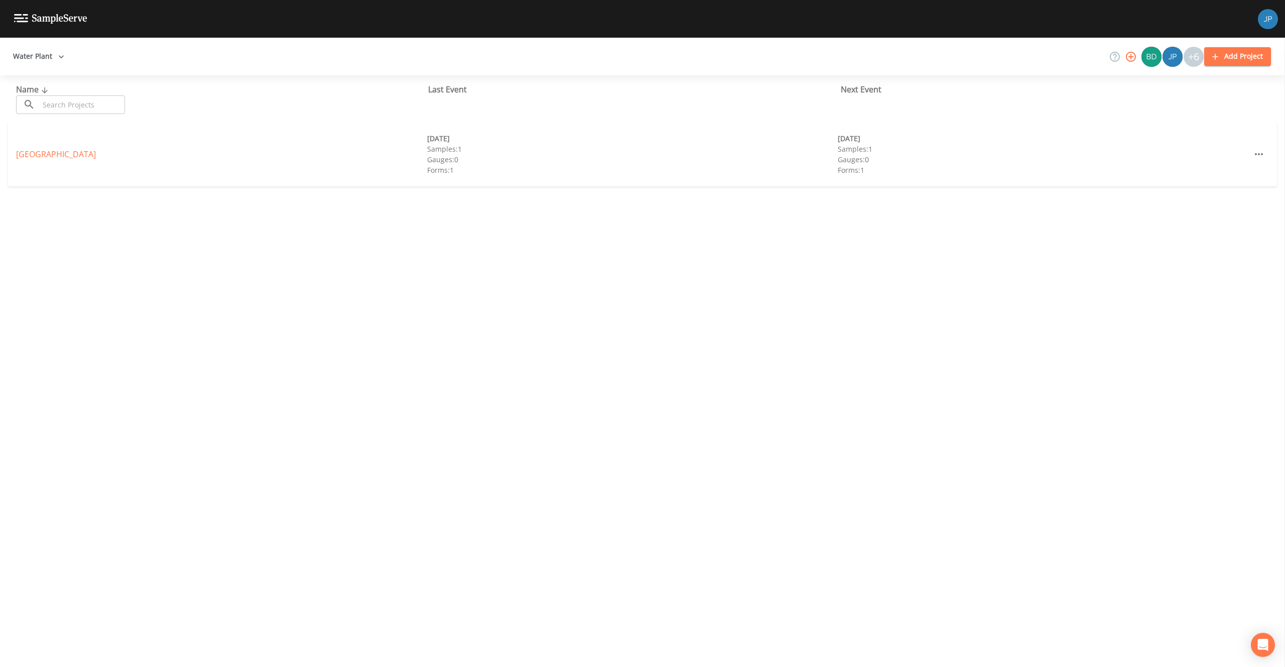
click at [1137, 56] on icon "button" at bounding box center [1131, 57] width 12 height 12
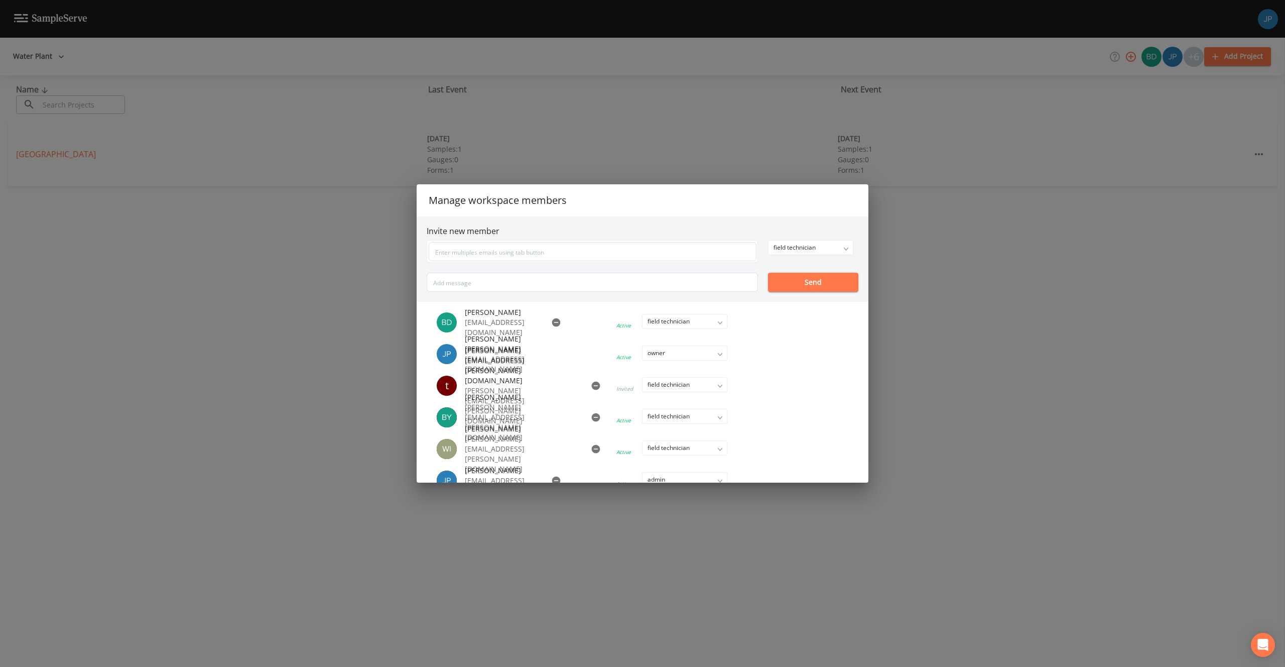
click at [552, 324] on icon "button" at bounding box center [556, 322] width 9 height 9
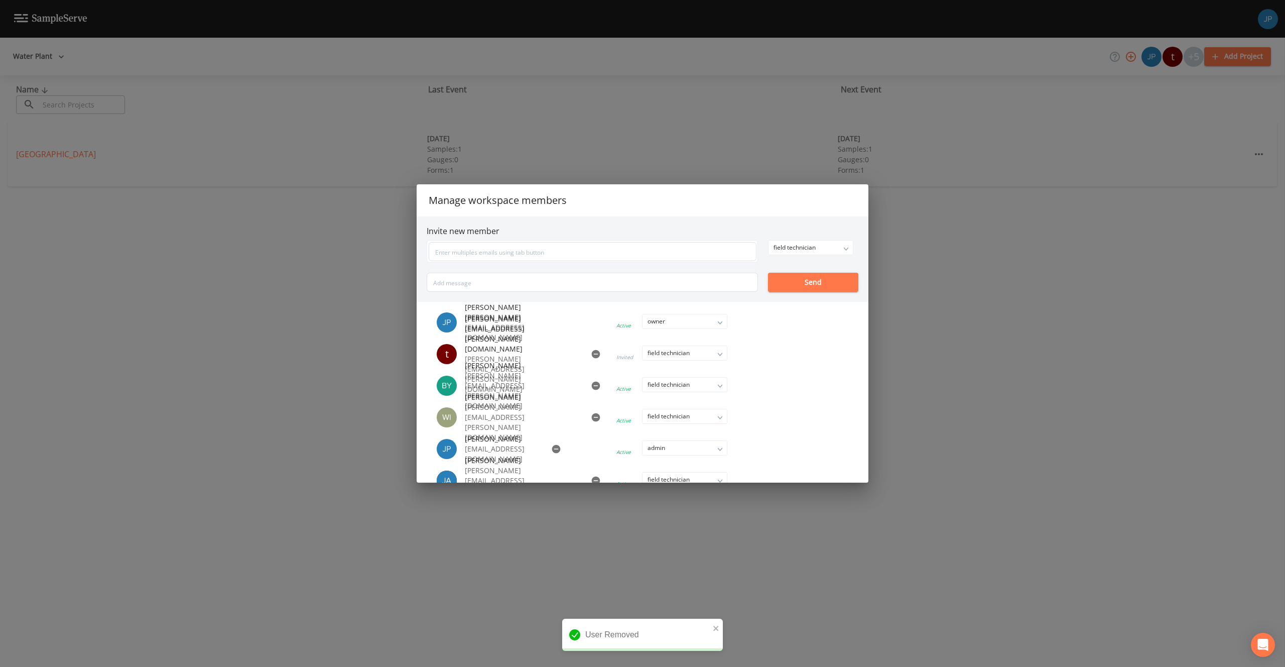
click at [591, 353] on icon "button" at bounding box center [595, 354] width 9 height 9
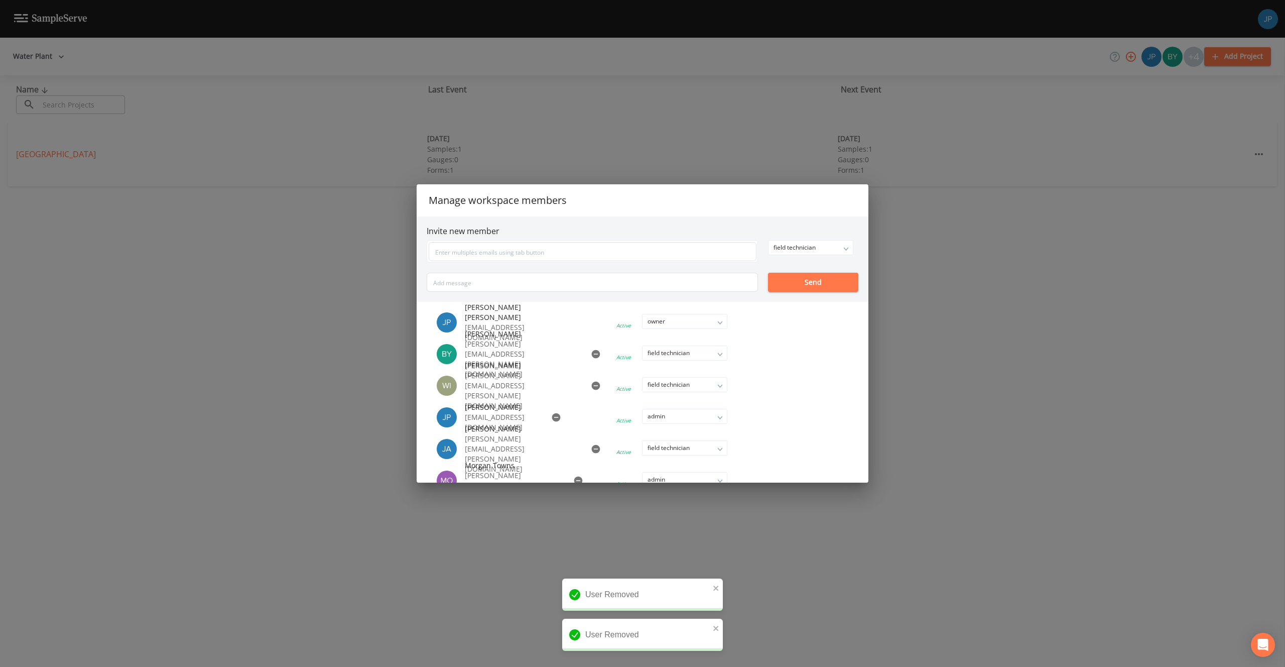
click at [591, 354] on icon "button" at bounding box center [596, 354] width 10 height 10
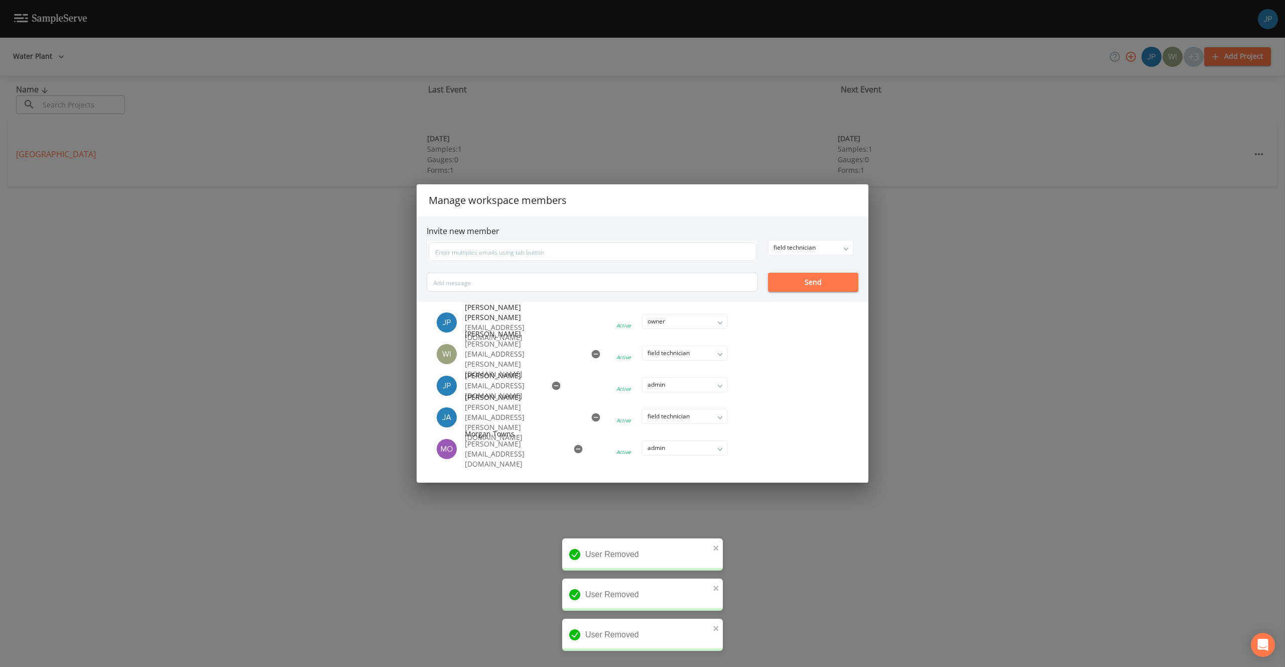
click at [591, 354] on icon "button" at bounding box center [595, 354] width 9 height 9
click at [553, 354] on icon "button" at bounding box center [556, 354] width 9 height 9
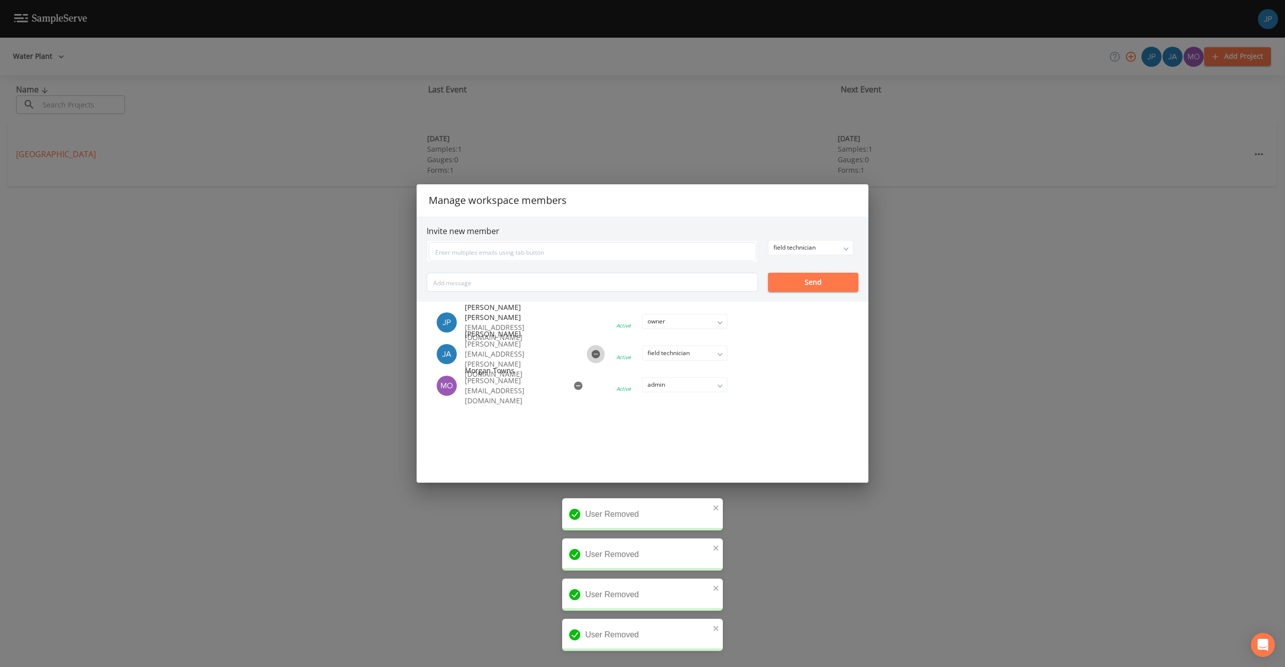
click at [587, 353] on button "button" at bounding box center [596, 354] width 18 height 18
click at [574, 353] on icon "button" at bounding box center [578, 354] width 9 height 9
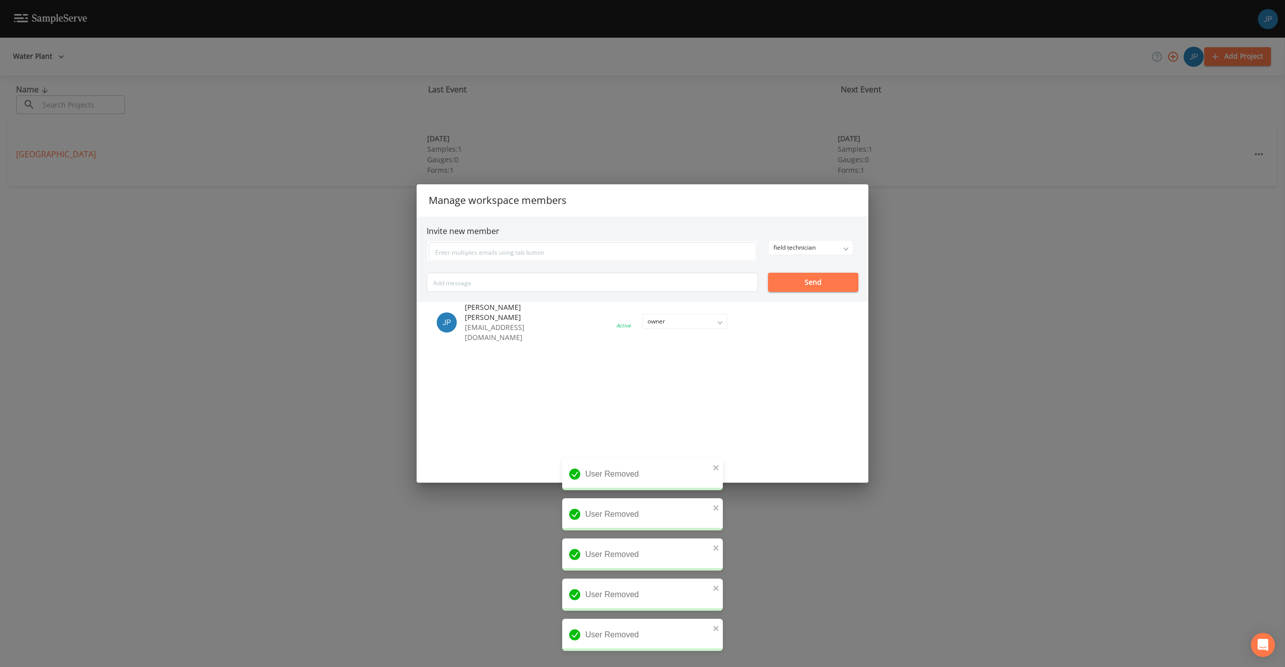
click at [586, 393] on ul "Joshua gere Paul jpaul@sampleserve.com Active owner owner admin field technician" at bounding box center [643, 392] width 452 height 181
click at [779, 326] on ul "Joshua gere Paul jpaul@sampleserve.com Active owner owner admin field technician" at bounding box center [643, 392] width 452 height 181
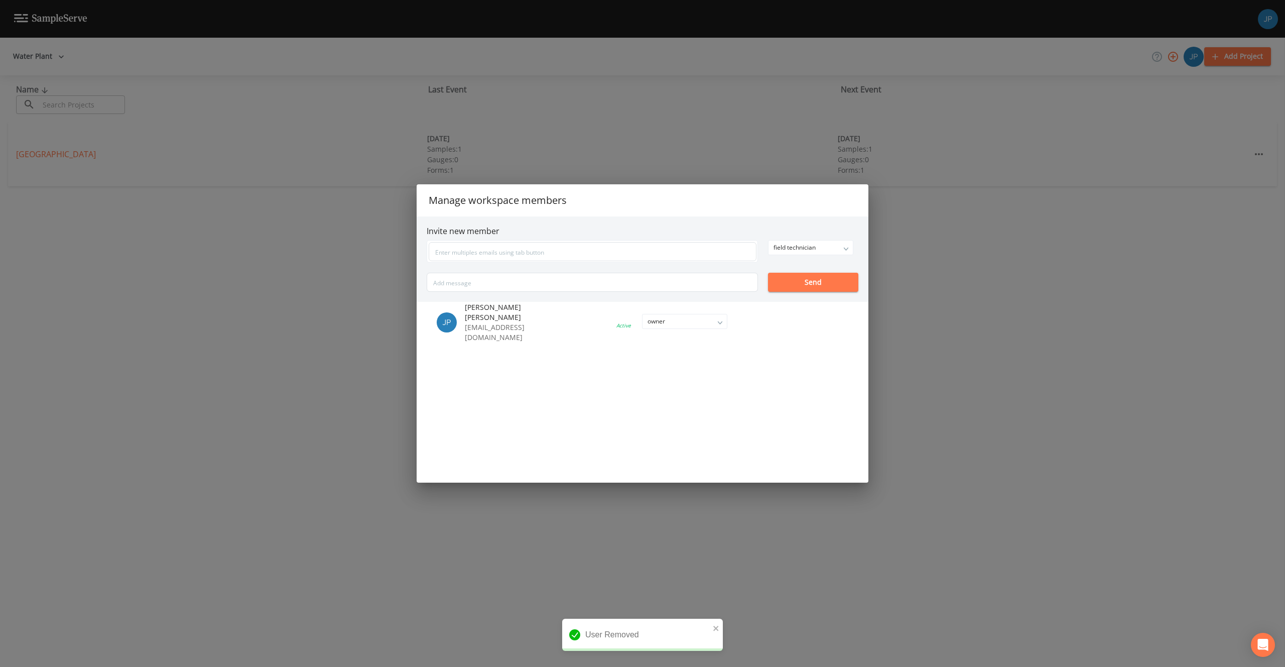
click at [918, 270] on div "Manage workspace members Invite new member field technician owner admin field t…" at bounding box center [642, 333] width 1285 height 667
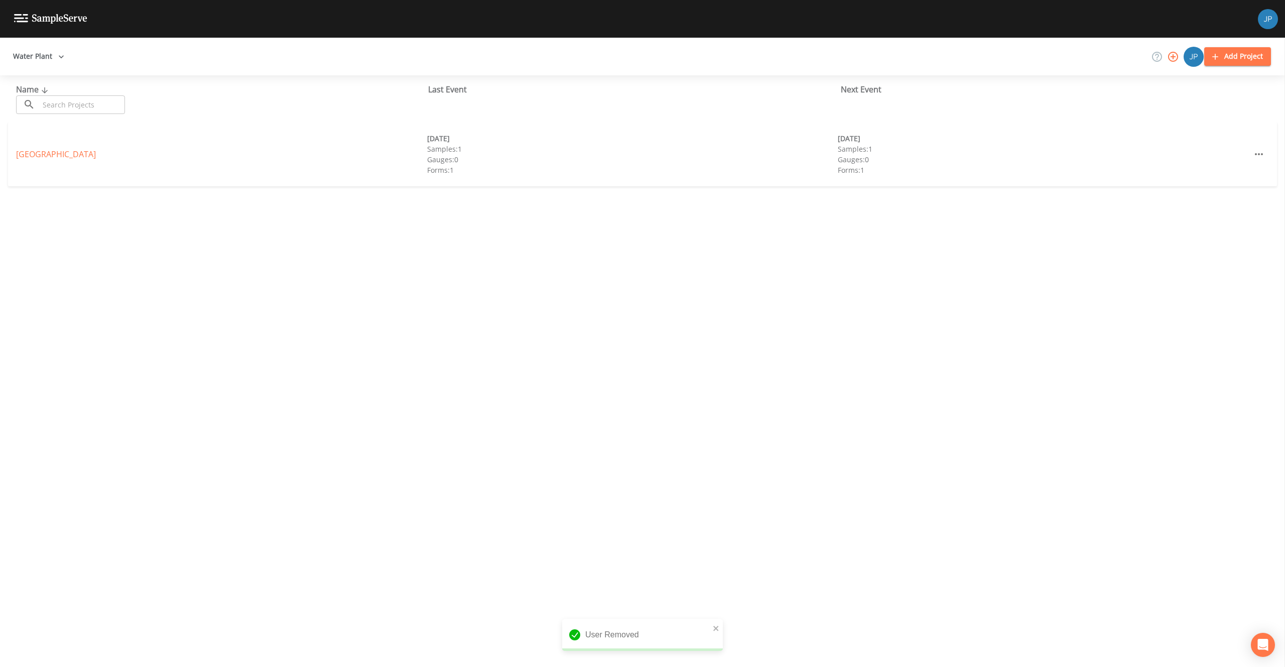
click at [918, 270] on div "Name ​ ​ Last Event Next Event Forsyth County Water Plant 09/16/2025 Samples: 1…" at bounding box center [642, 370] width 1285 height 591
